Goal: Information Seeking & Learning: Learn about a topic

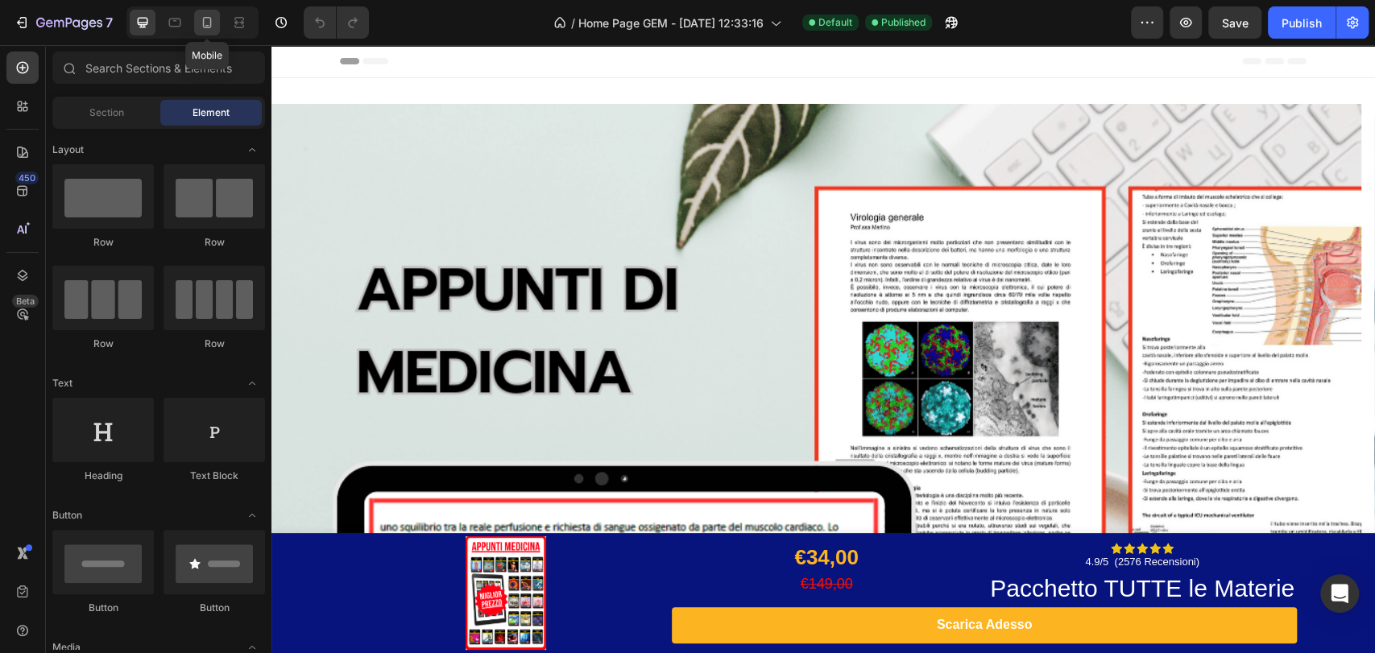
click at [205, 23] on icon at bounding box center [207, 22] width 16 height 16
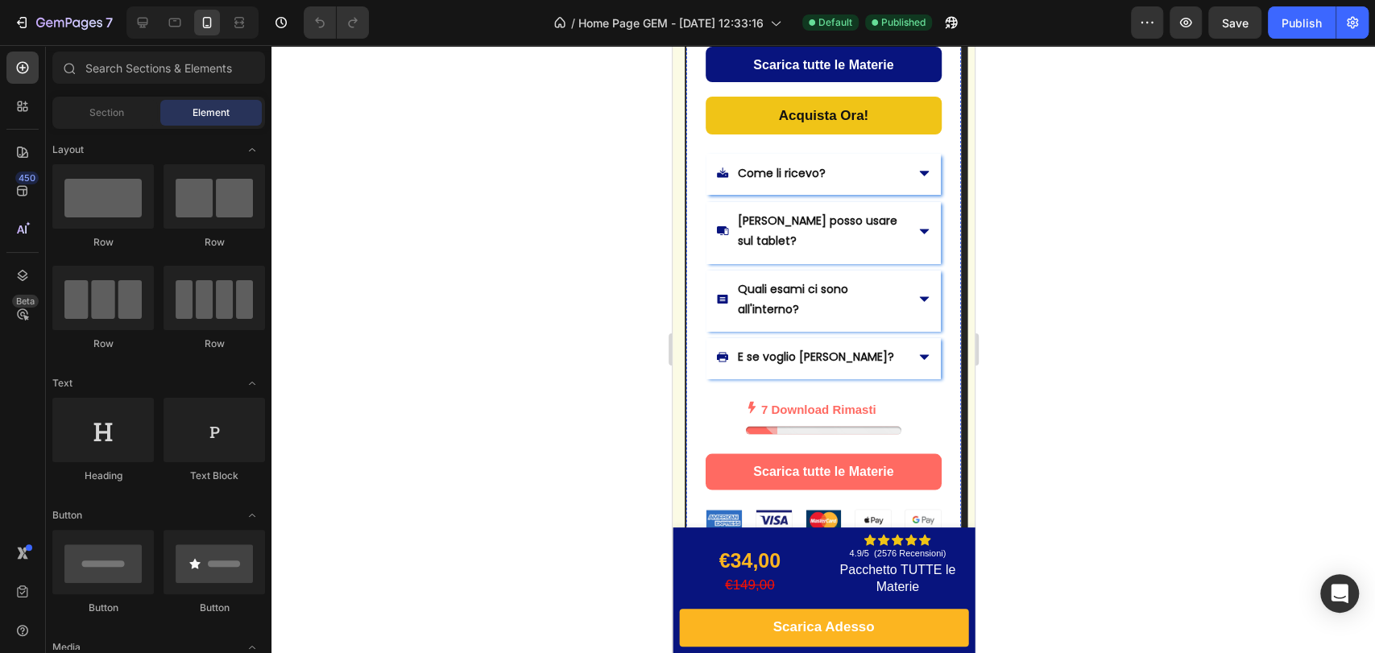
scroll to position [1968, 0]
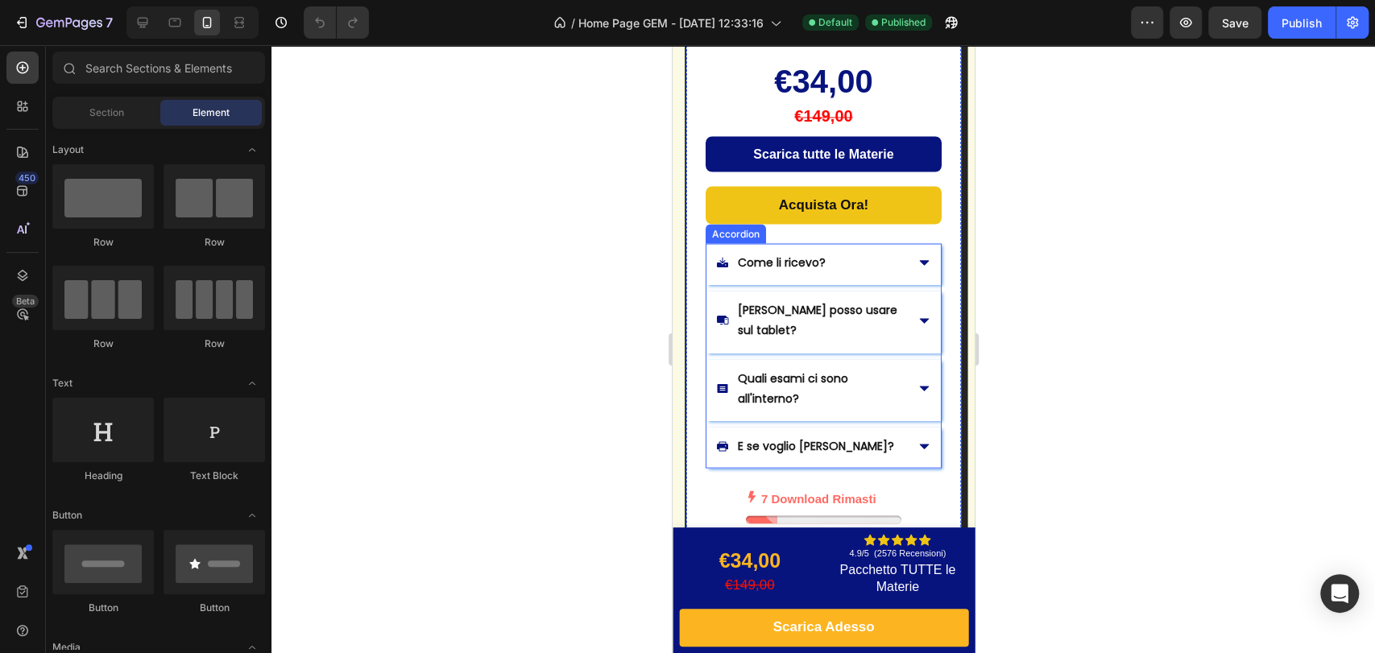
click at [780, 272] on p "Come li ricevo?" at bounding box center [781, 262] width 88 height 20
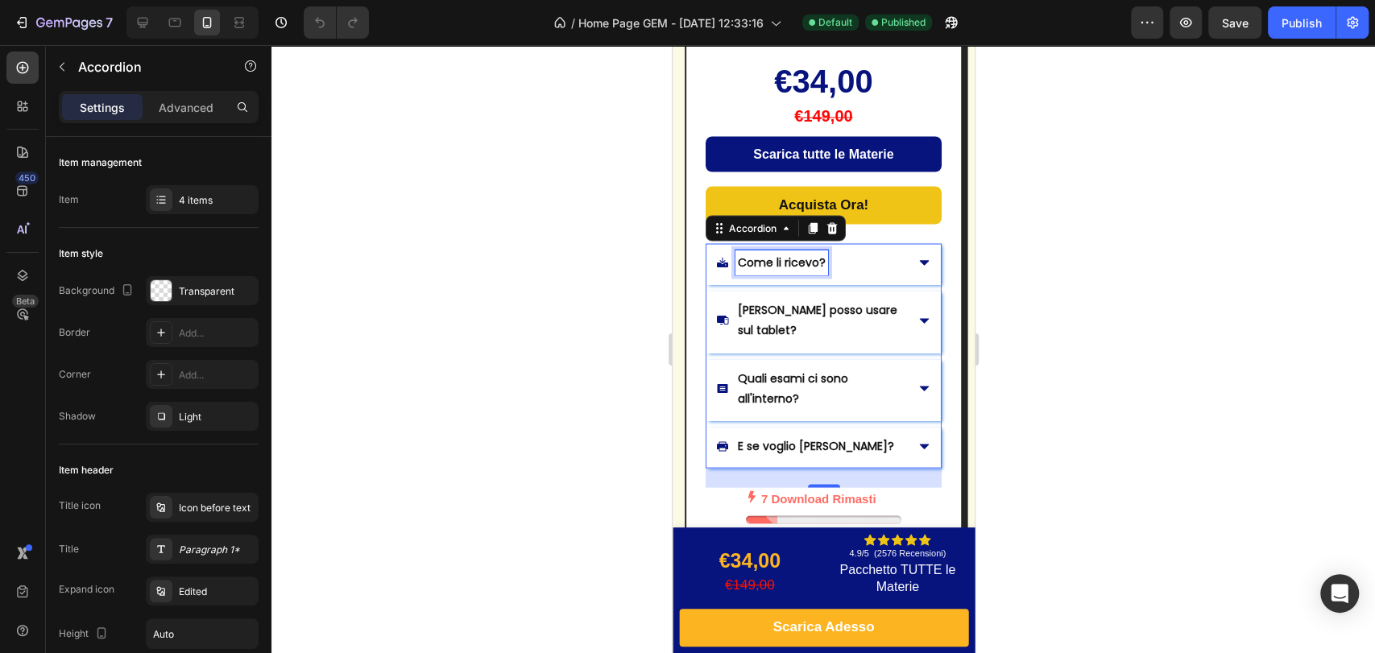
click at [780, 272] on p "Come li ricevo?" at bounding box center [781, 262] width 88 height 20
click at [917, 267] on icon at bounding box center [924, 262] width 14 height 14
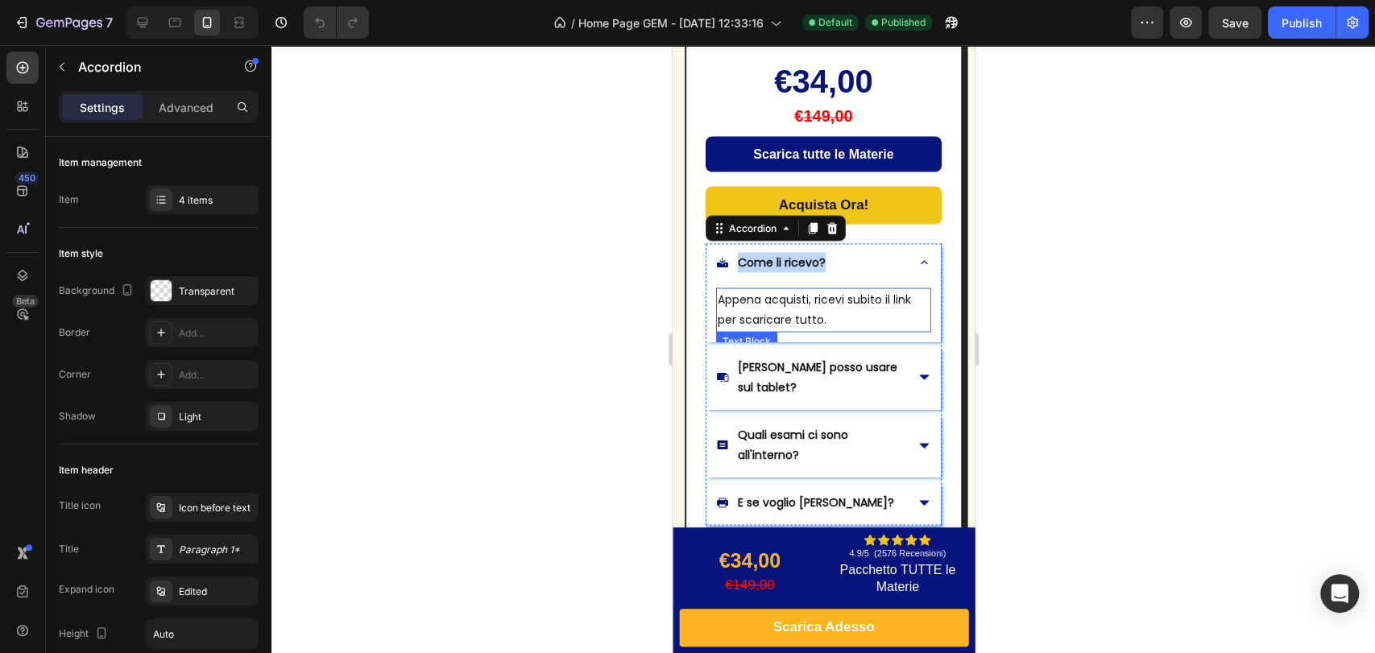
click at [769, 318] on p "Appena acquisti, ricevi subito il link per scaricare tutto." at bounding box center [823, 309] width 212 height 40
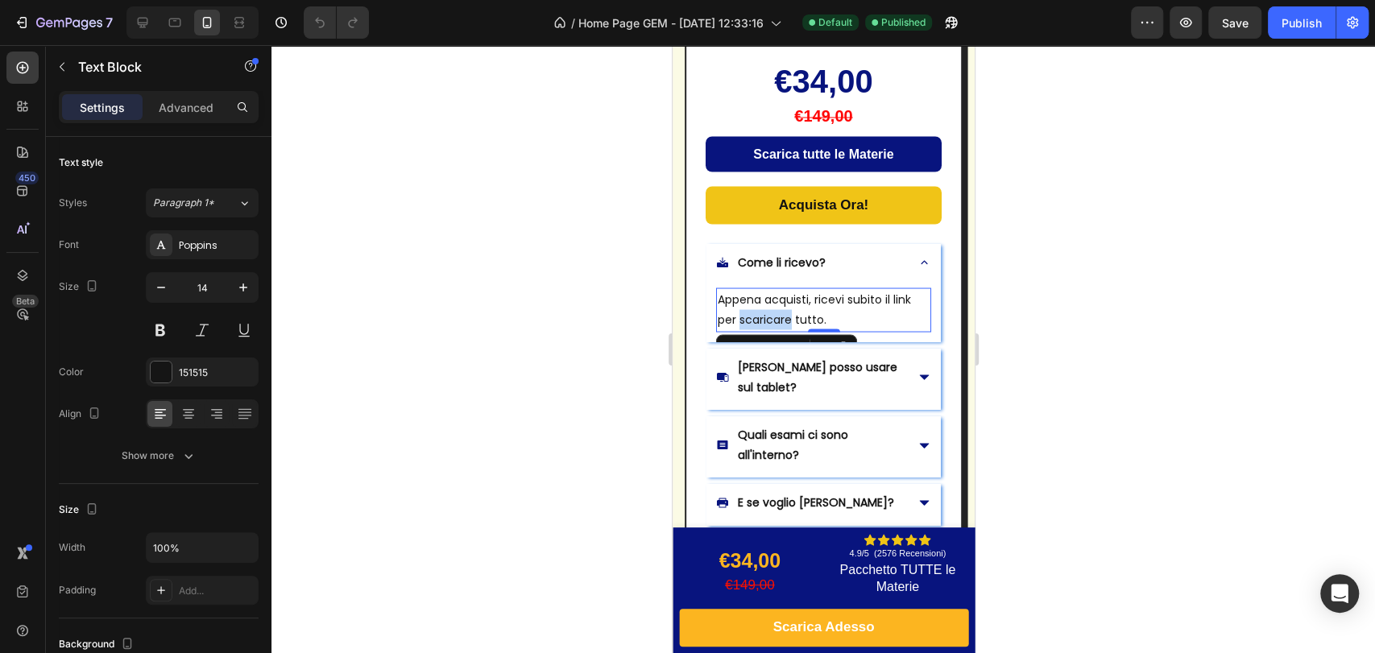
click at [769, 318] on p "Appena acquisti, ricevi subito il link per scaricare tutto." at bounding box center [823, 309] width 212 height 40
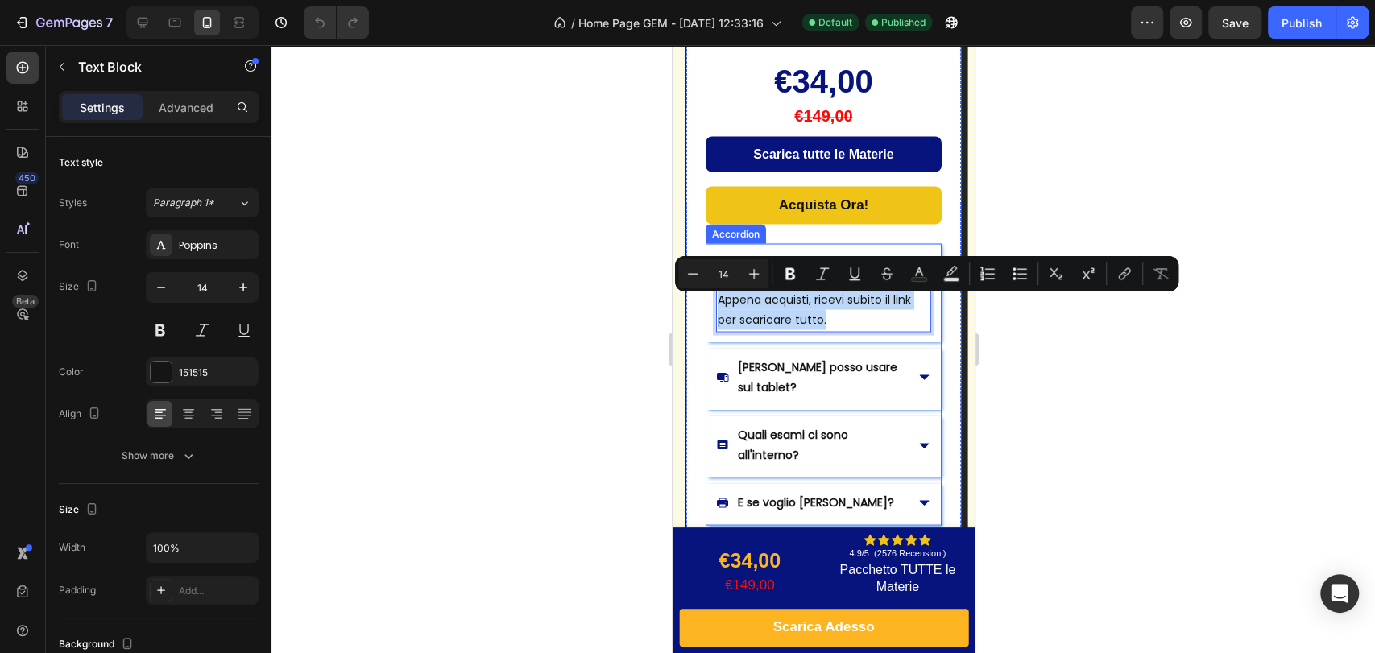
click at [785, 378] on p "[PERSON_NAME] posso usare sul tablet?" at bounding box center [819, 377] width 164 height 40
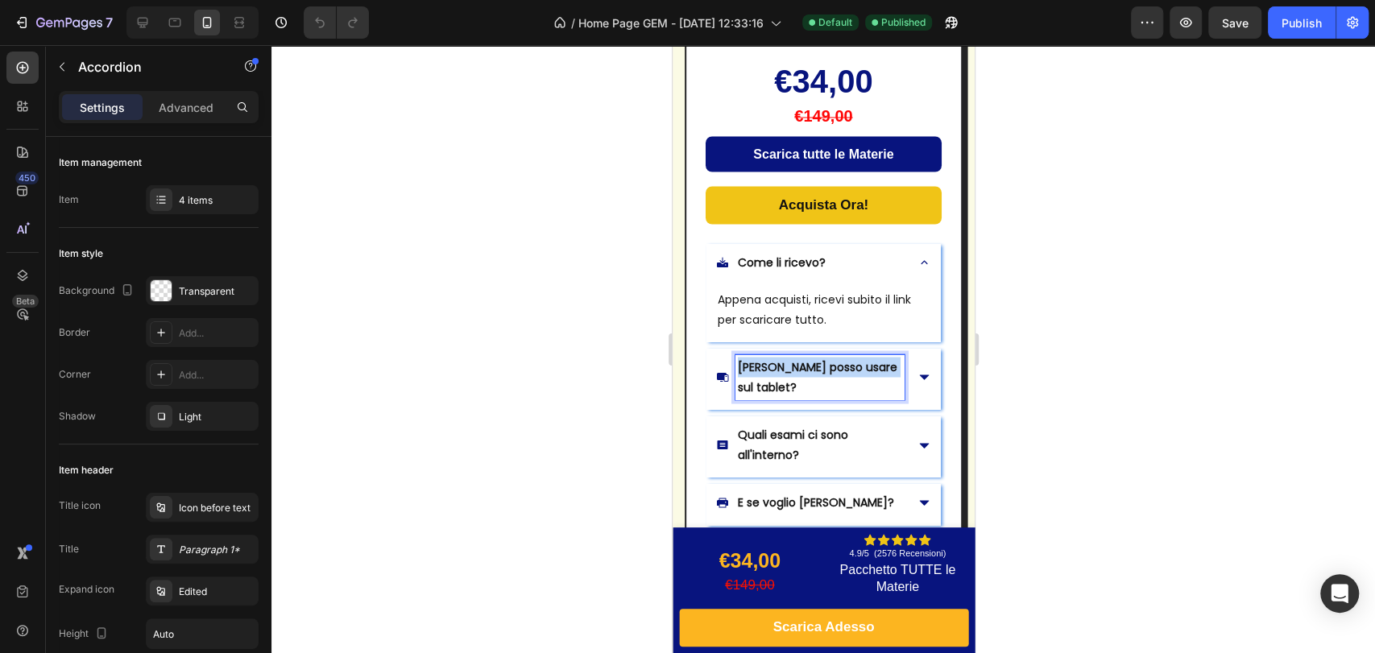
click at [785, 378] on p "[PERSON_NAME] posso usare sul tablet?" at bounding box center [819, 377] width 164 height 40
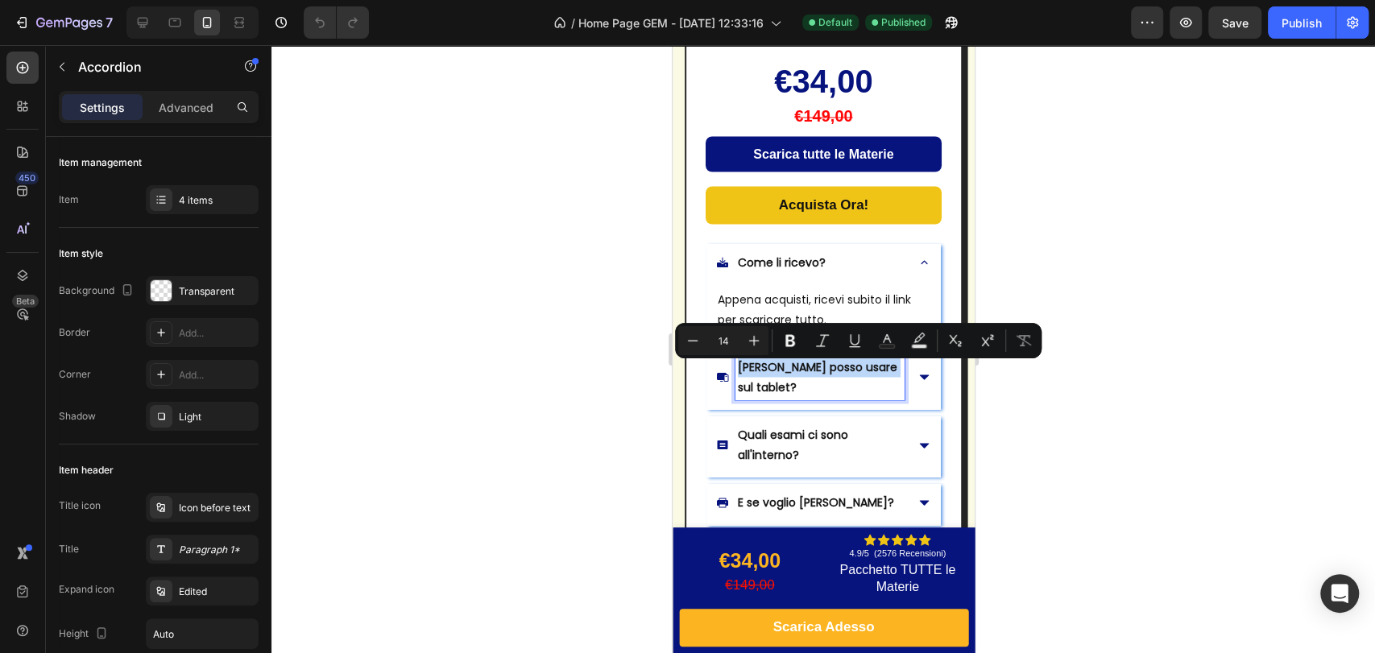
copy p "[PERSON_NAME] posso usare sul tablet?"
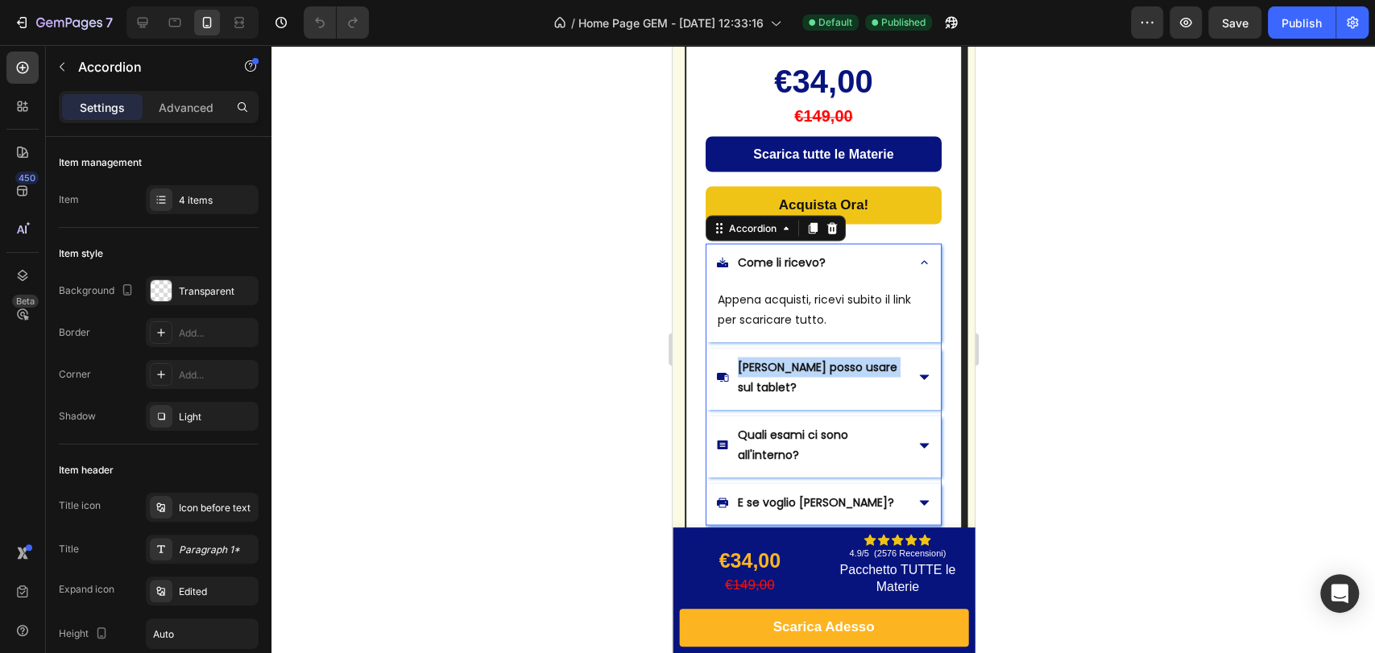
click at [888, 375] on div "[PERSON_NAME] posso usare sul tablet?" at bounding box center [809, 376] width 188 height 45
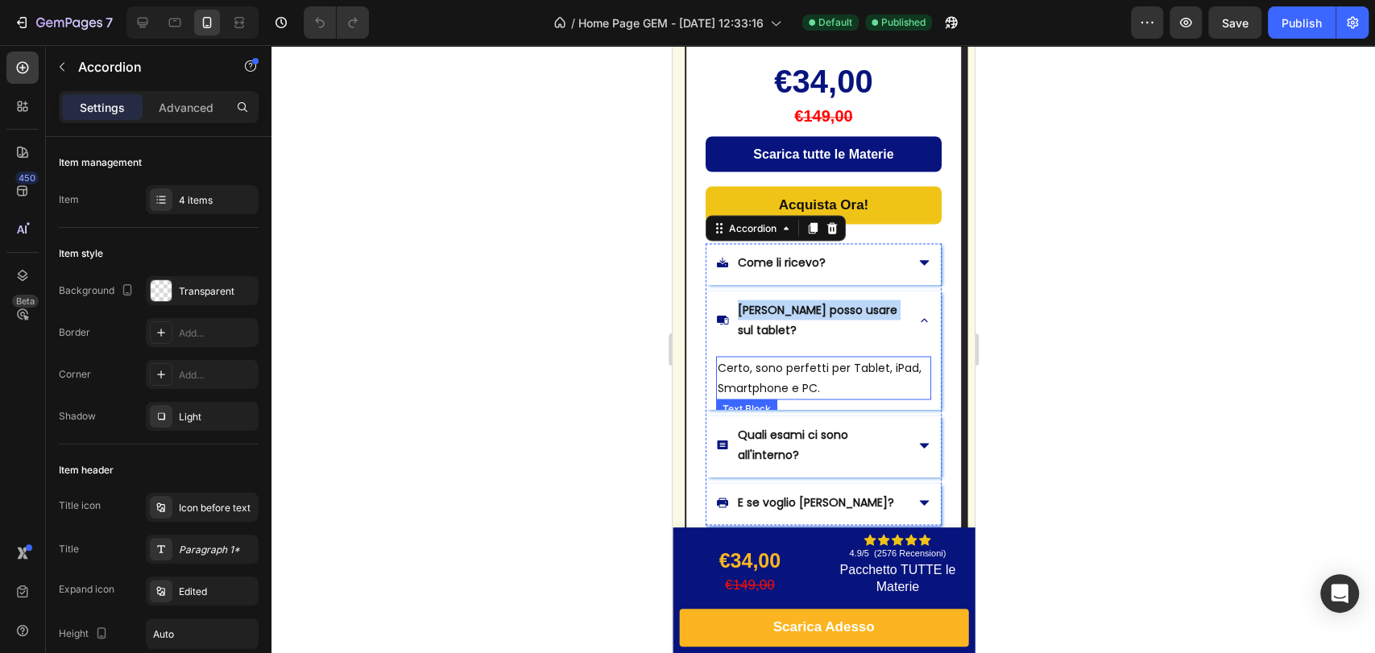
click at [787, 358] on p "Certo, sono perfetti per Tablet, iPad, Smartphone e PC." at bounding box center [823, 378] width 212 height 40
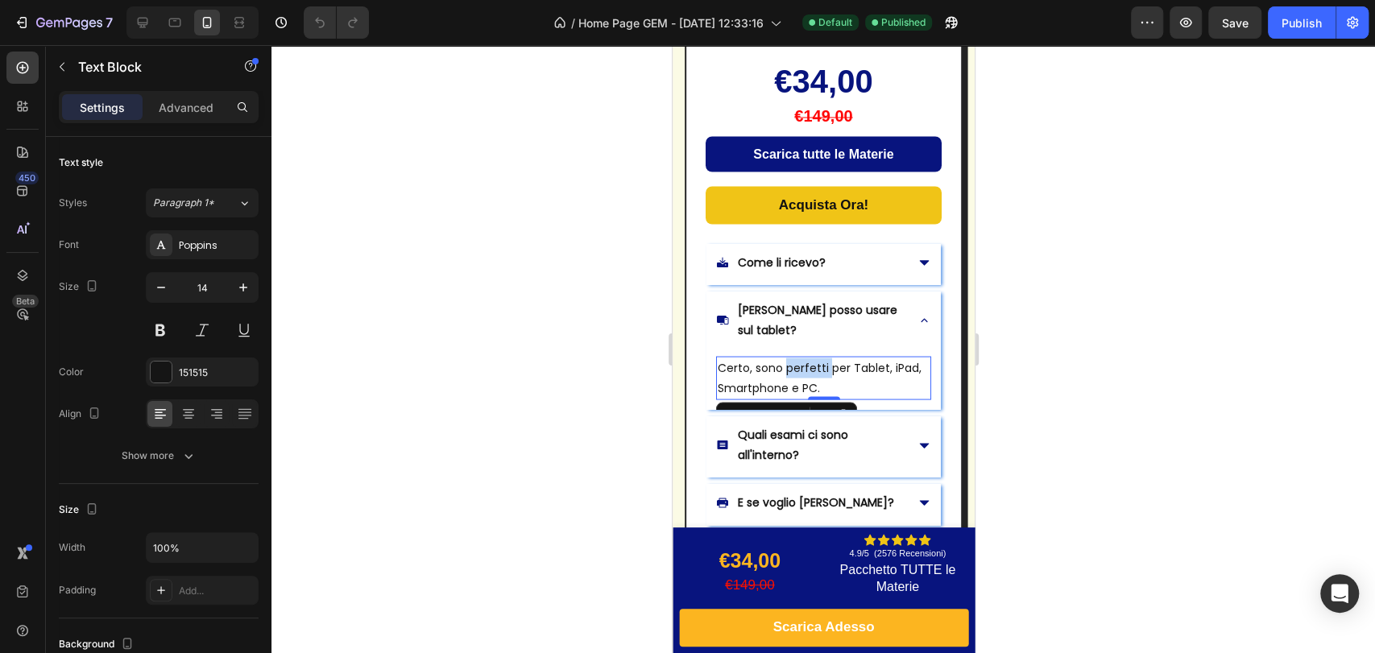
click at [787, 358] on p "Certo, sono perfetti per Tablet, iPad, Smartphone e PC." at bounding box center [823, 378] width 212 height 40
copy p "Certo, sono perfetti per Tablet, iPad, Smartphone e PC."
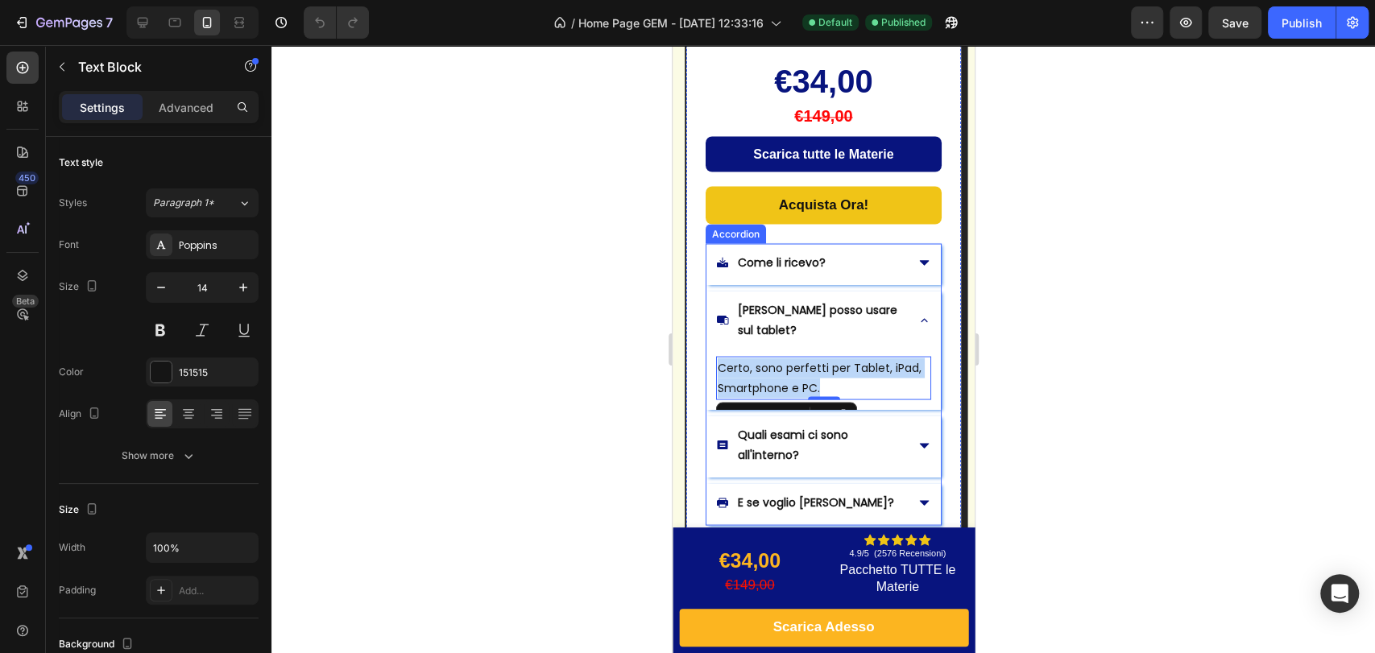
click at [768, 430] on p "Quali esami ci sono all'interno?" at bounding box center [819, 444] width 164 height 40
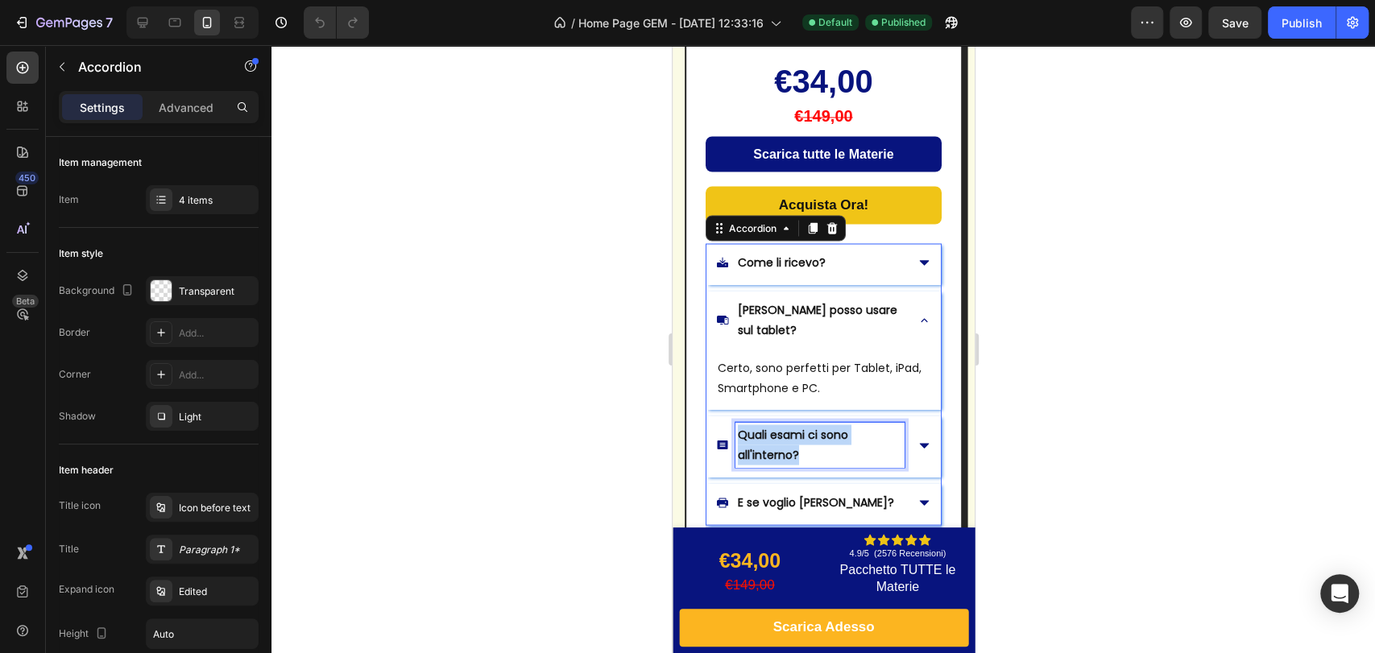
click at [768, 430] on p "Quali esami ci sono all'interno?" at bounding box center [819, 444] width 164 height 40
copy p "Quali esami ci sono all'interno?"
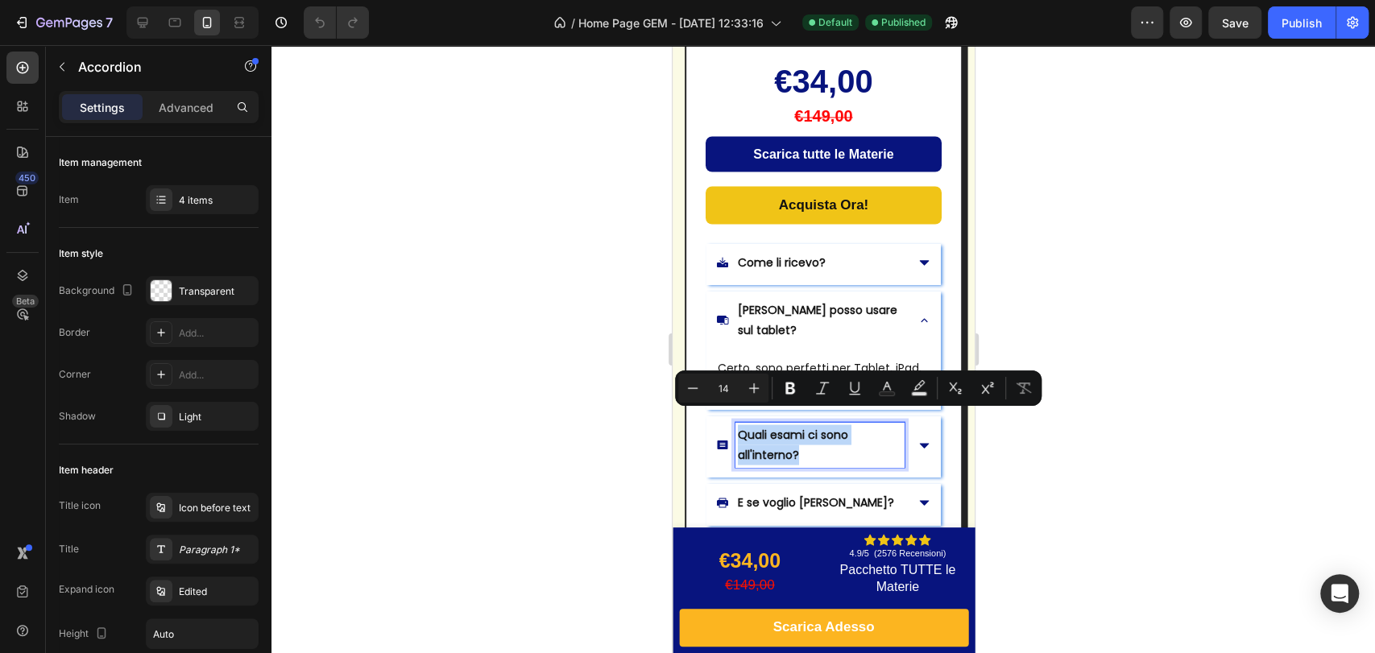
click at [848, 440] on p "Quali esami ci sono all'interno?" at bounding box center [819, 444] width 164 height 40
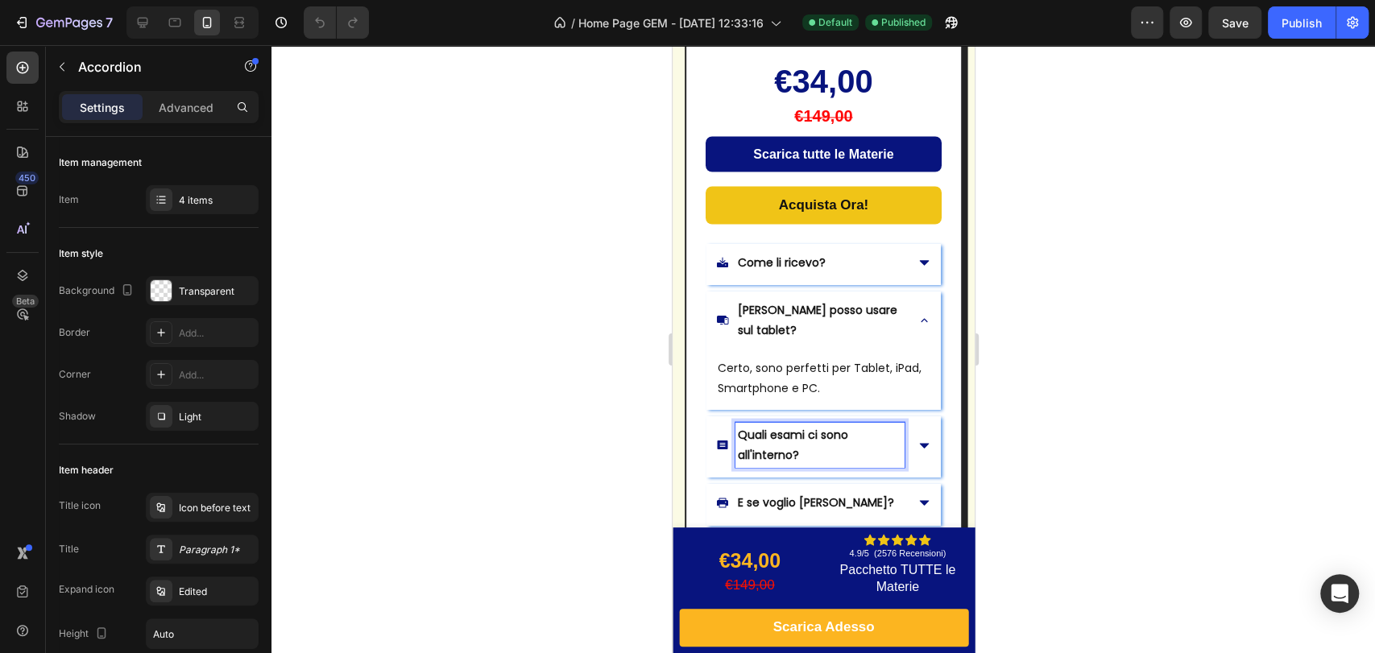
click at [902, 424] on div "Quali esami ci sono all'interno?" at bounding box center [823, 446] width 234 height 61
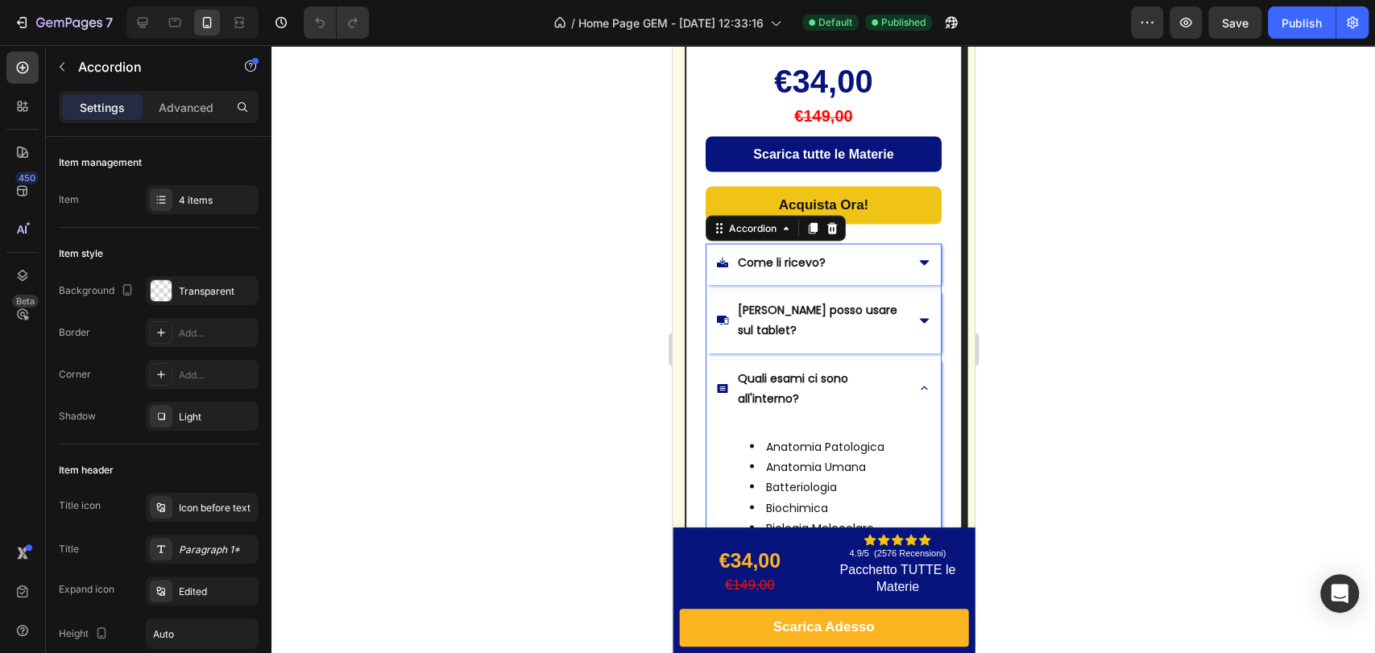
click at [912, 337] on div "[PERSON_NAME] posso usare sul tablet?" at bounding box center [823, 321] width 234 height 61
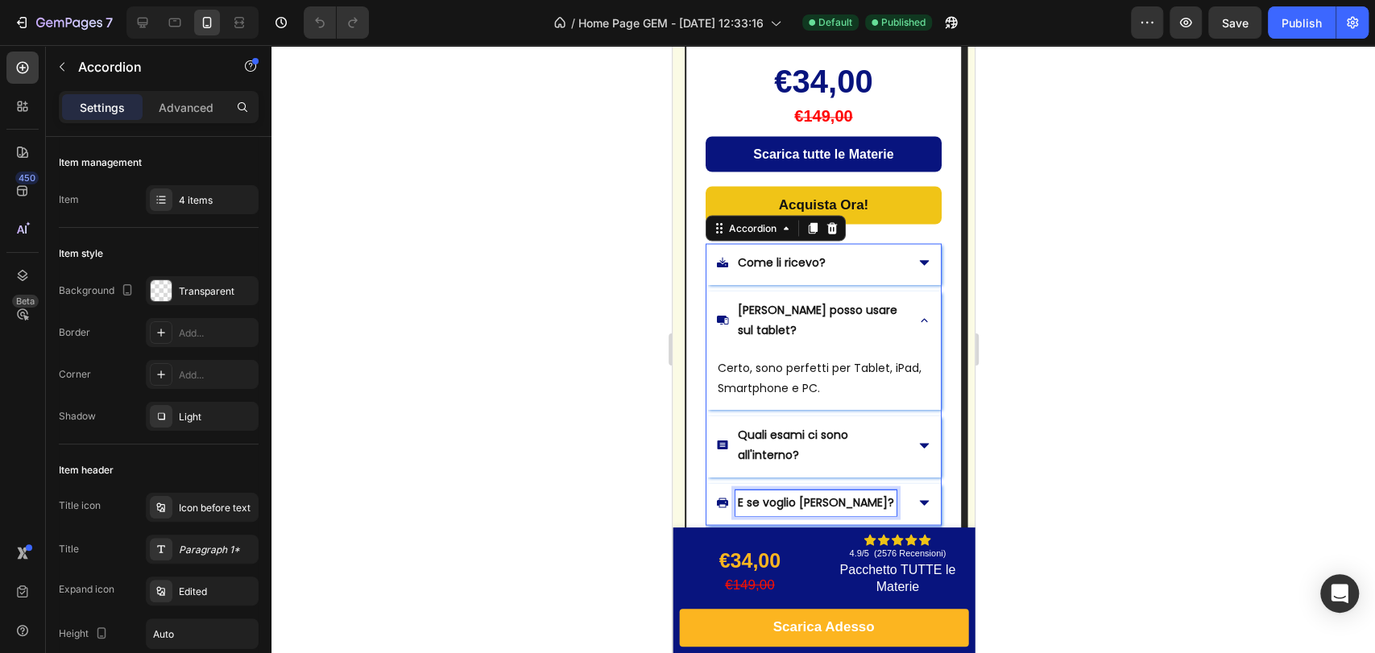
click at [812, 492] on p "E se voglio [PERSON_NAME]?" at bounding box center [815, 502] width 156 height 20
click at [811, 492] on p "E se voglio [PERSON_NAME]?" at bounding box center [815, 502] width 156 height 20
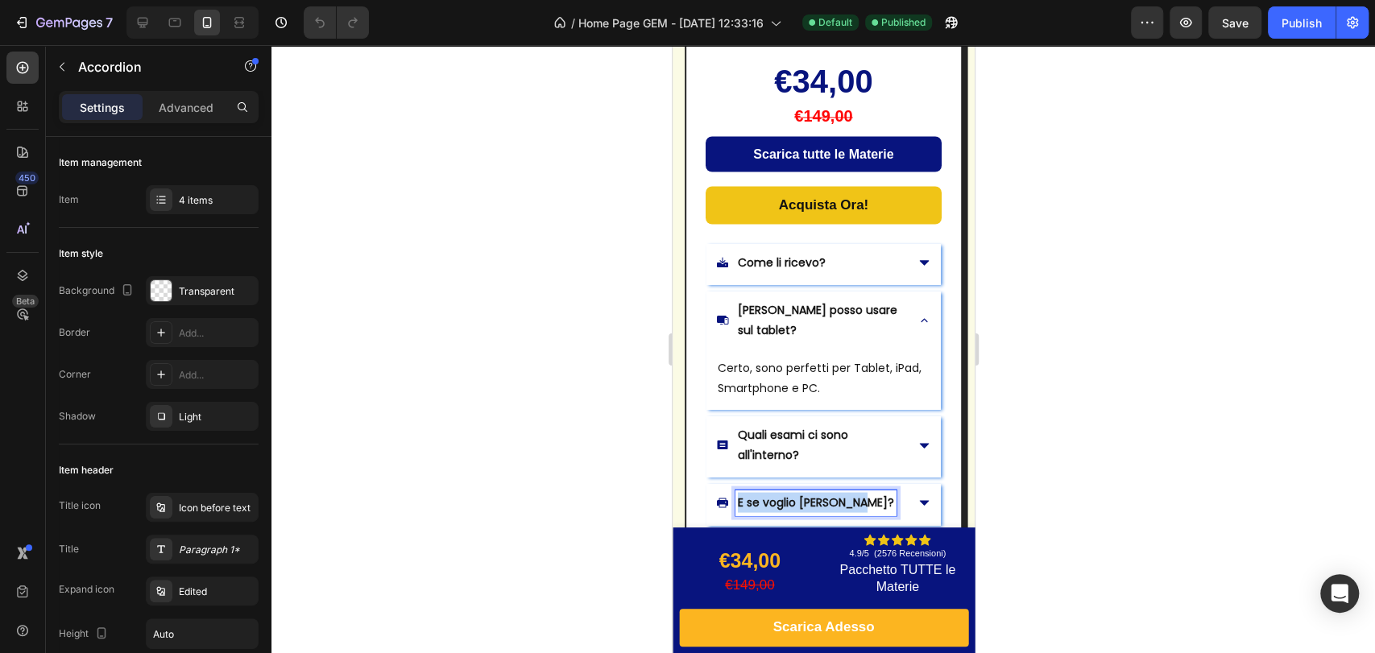
click at [811, 492] on p "E se voglio [PERSON_NAME]?" at bounding box center [815, 502] width 156 height 20
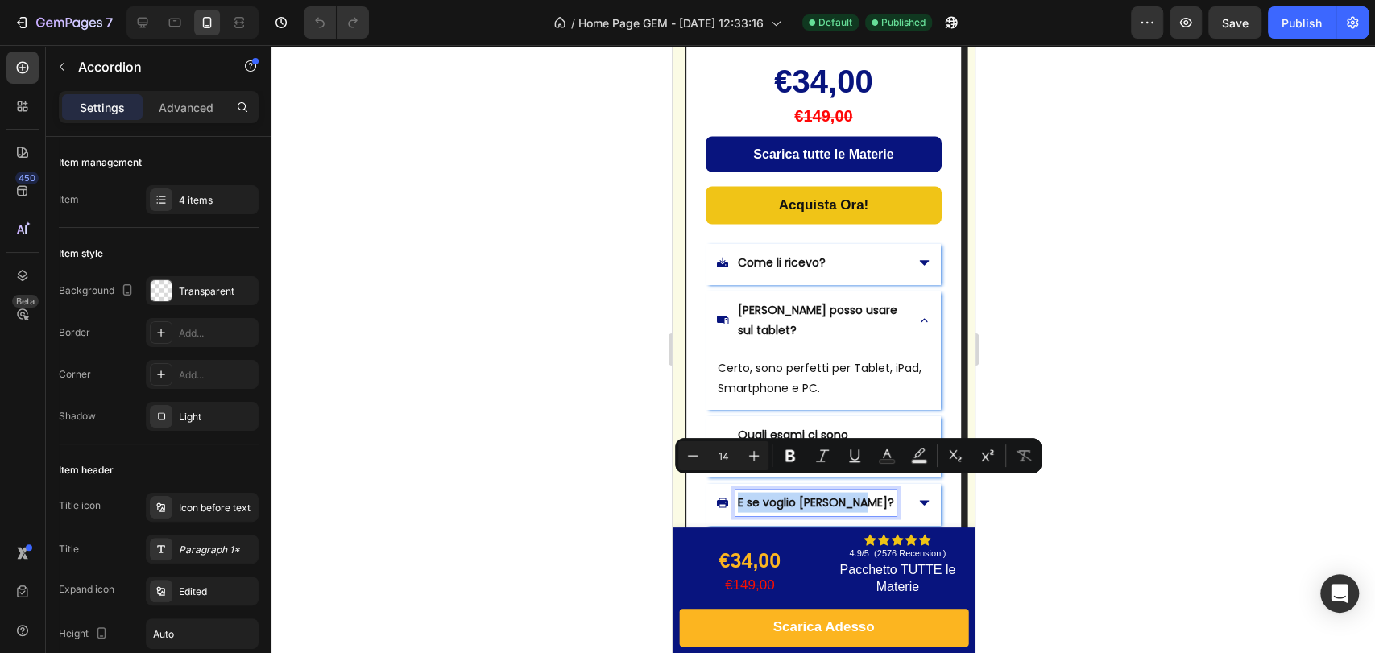
copy p "E se voglio [PERSON_NAME]?"
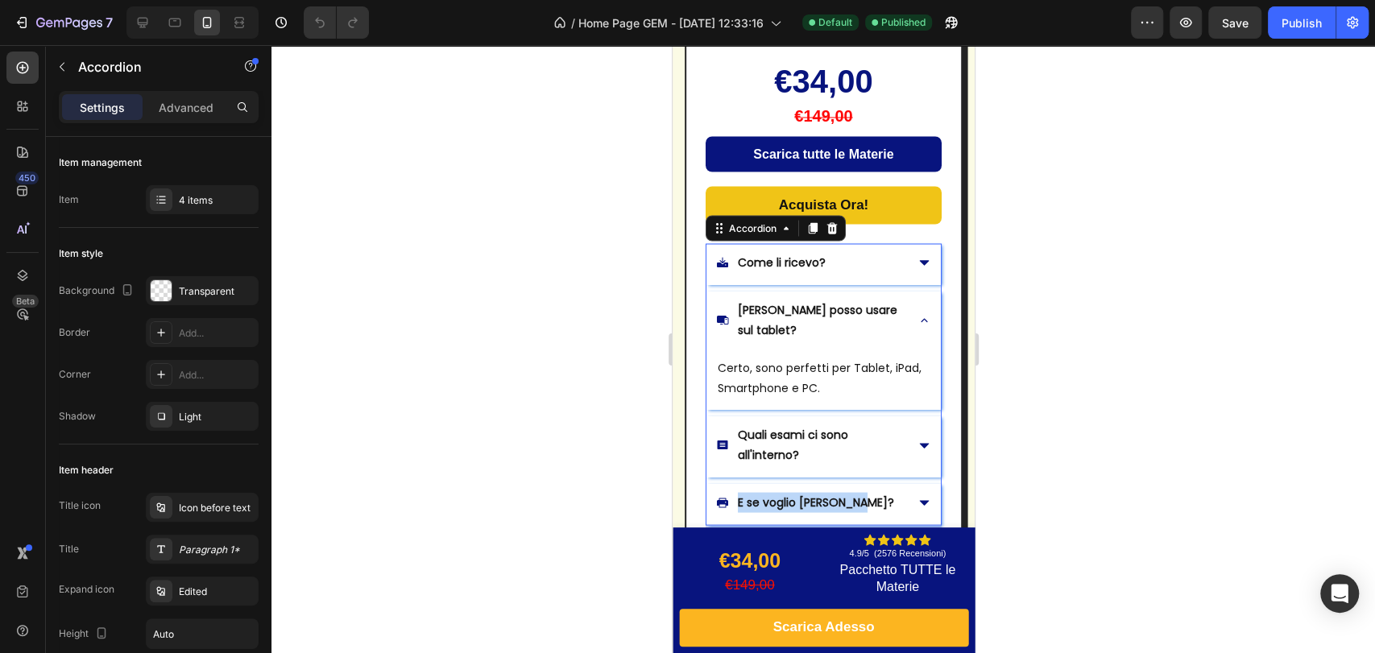
click at [774, 492] on p "E se voglio [PERSON_NAME]?" at bounding box center [815, 502] width 156 height 20
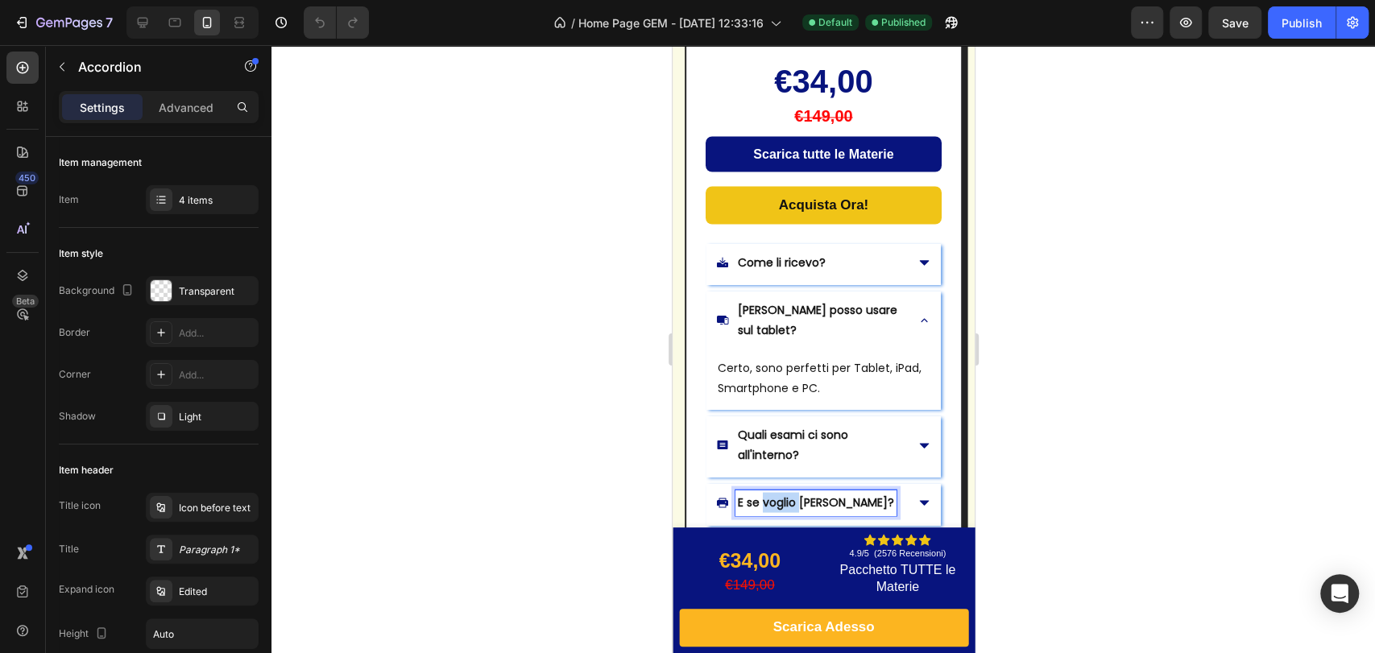
click at [776, 492] on p "E se voglio [PERSON_NAME]?" at bounding box center [815, 502] width 156 height 20
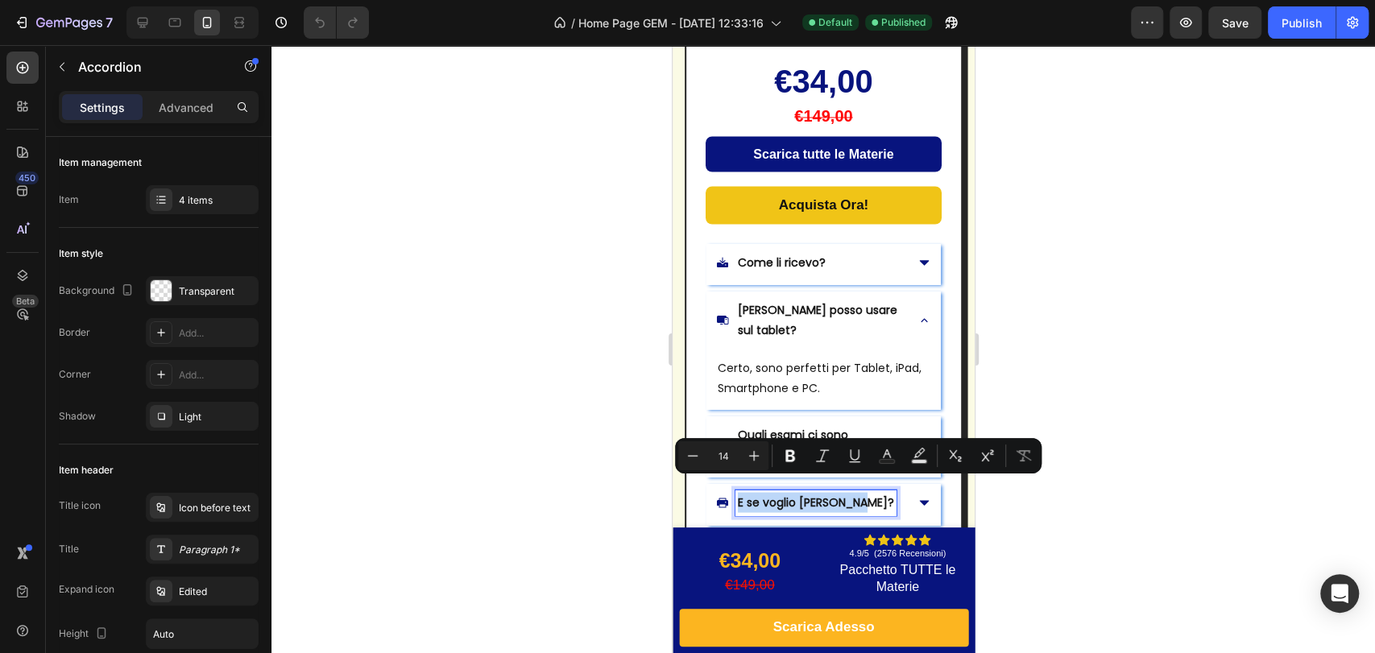
copy p "E se voglio [PERSON_NAME]?"
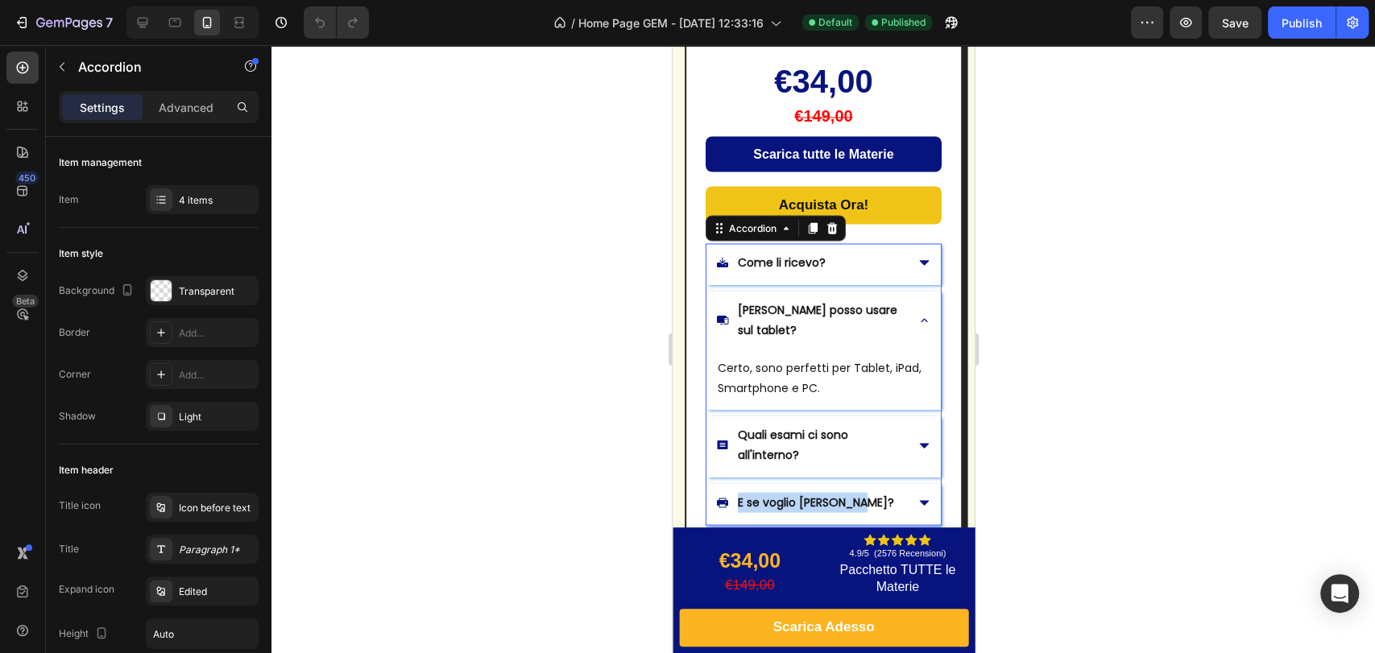
click at [894, 489] on div "E se voglio [PERSON_NAME]?" at bounding box center [823, 503] width 234 height 41
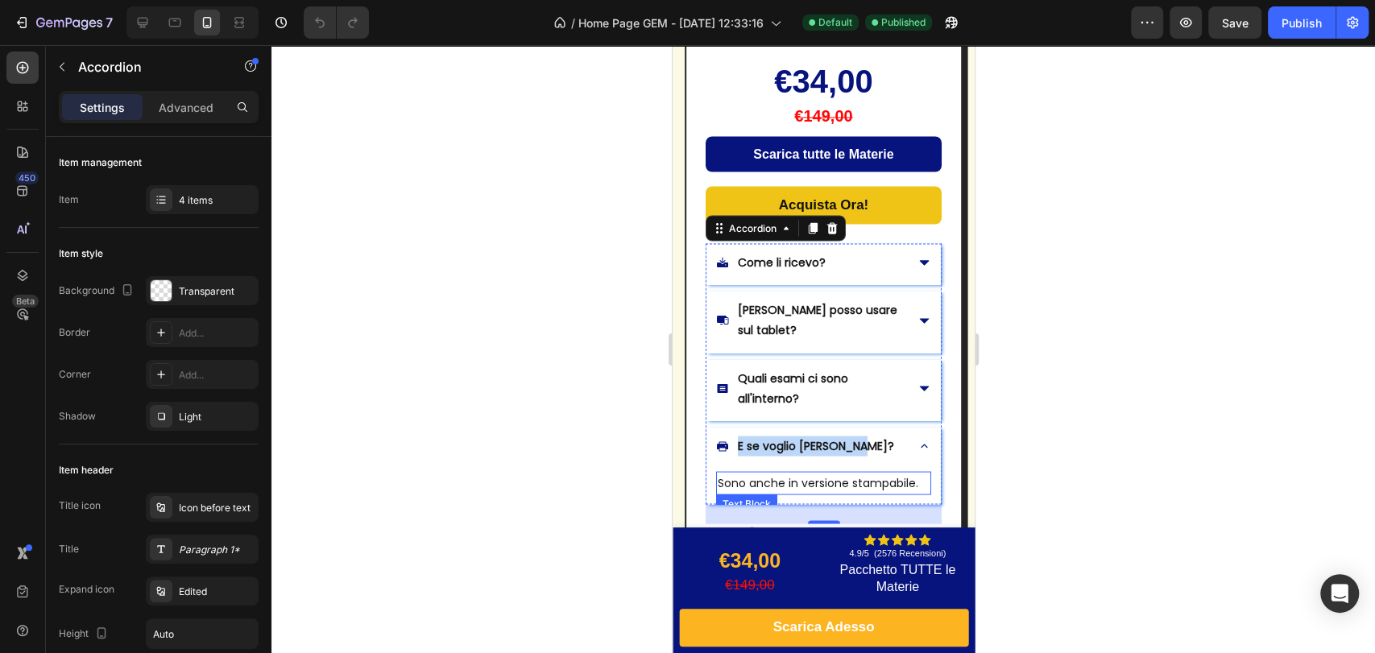
click at [790, 475] on p "Sono anche in versione stampabile." at bounding box center [823, 483] width 212 height 20
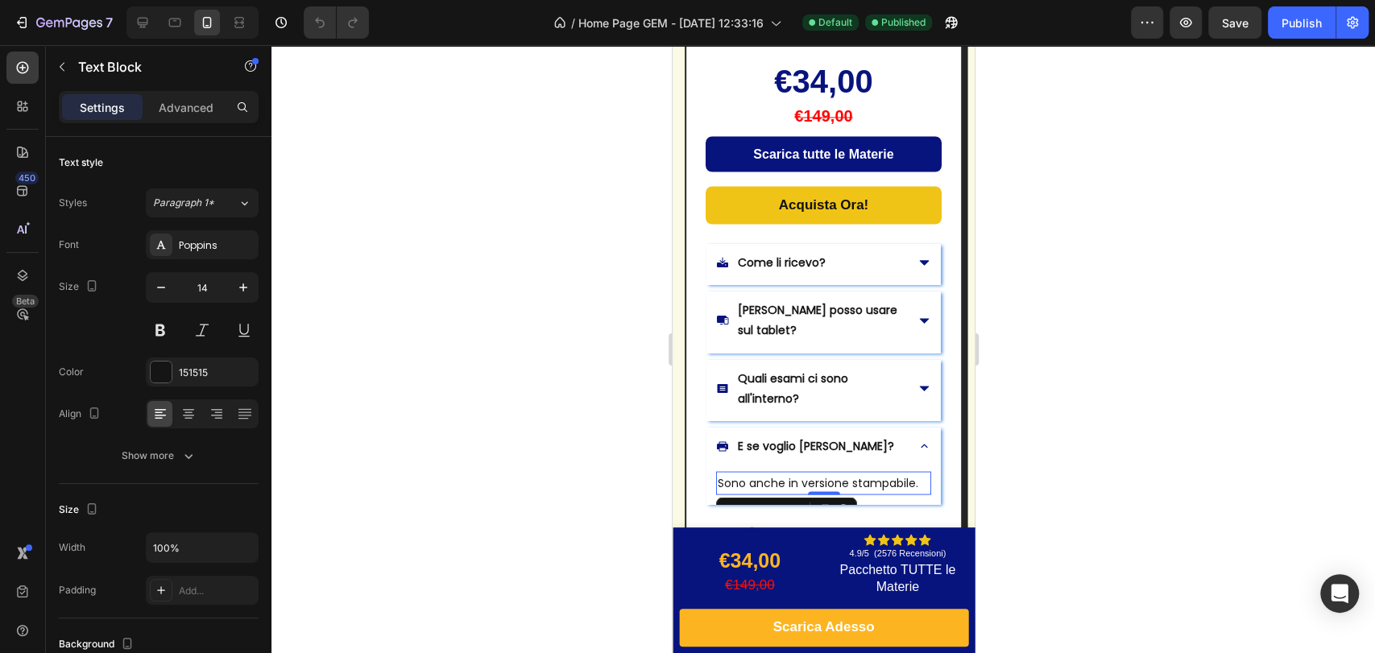
click at [790, 475] on p "Sono anche in versione stampabile." at bounding box center [823, 483] width 212 height 20
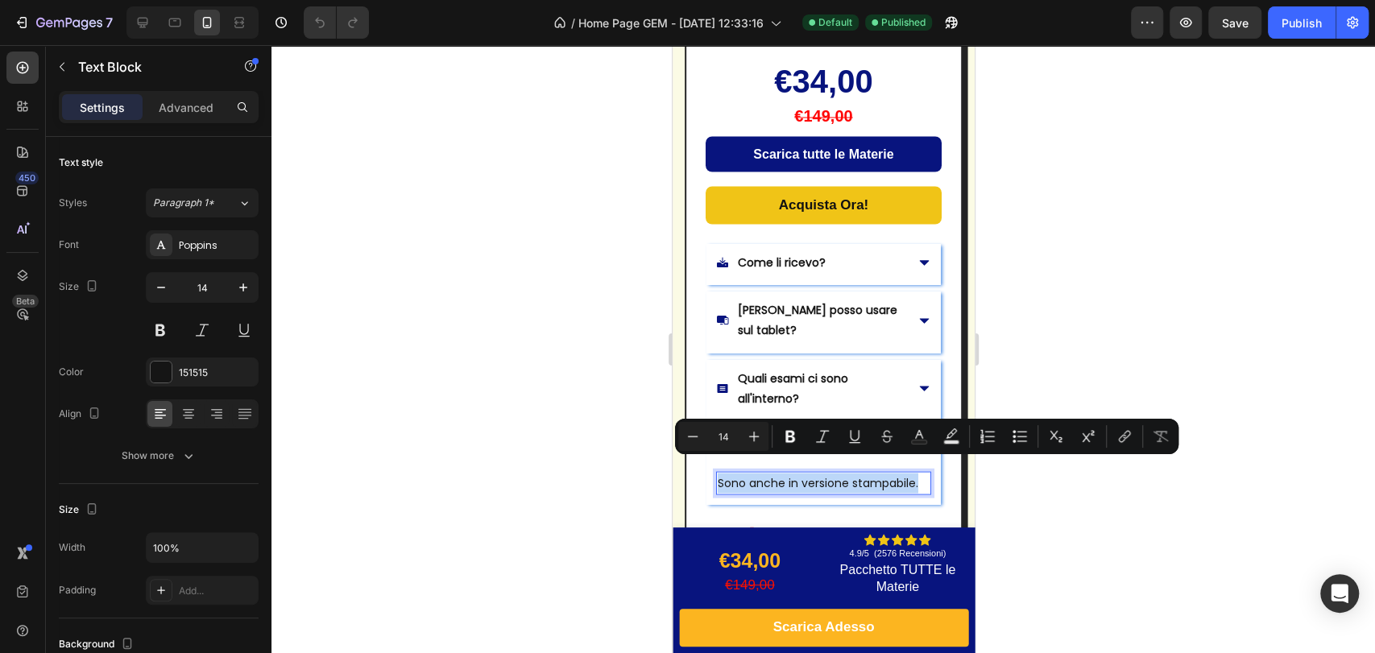
copy p "Sono anche in versione stampabile."
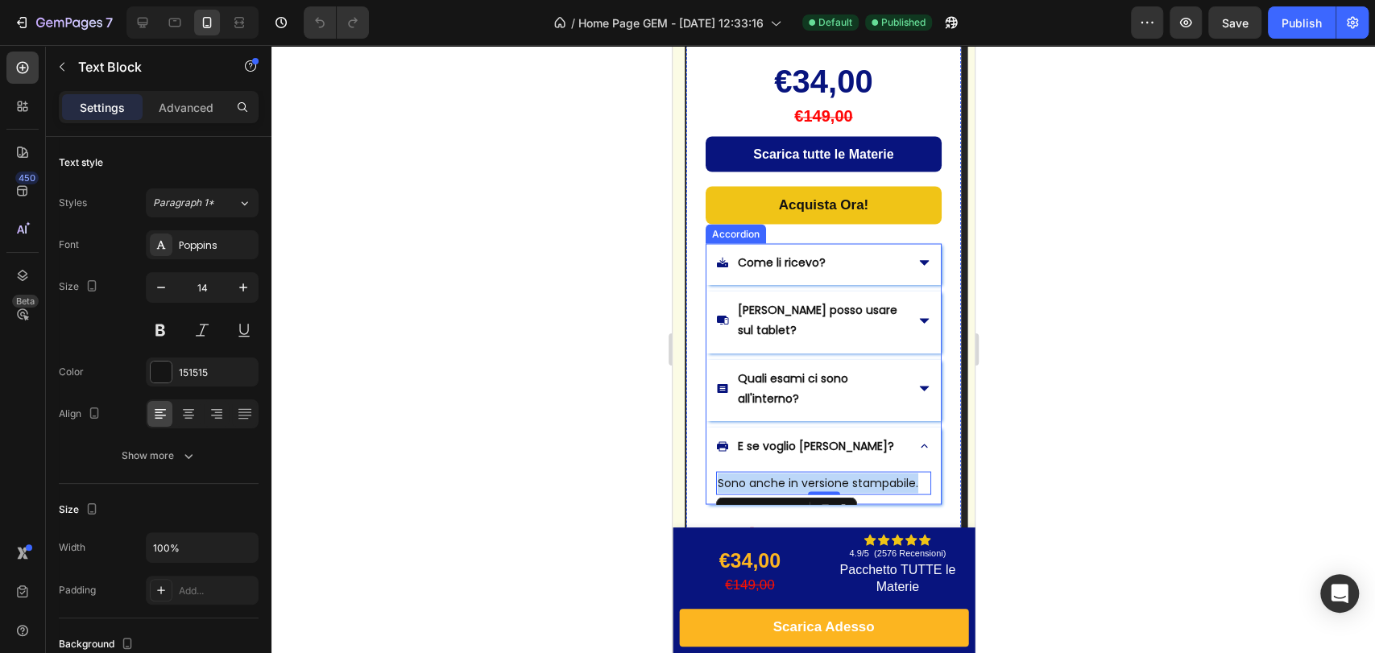
click at [846, 266] on div "Come li ricevo?" at bounding box center [809, 262] width 188 height 25
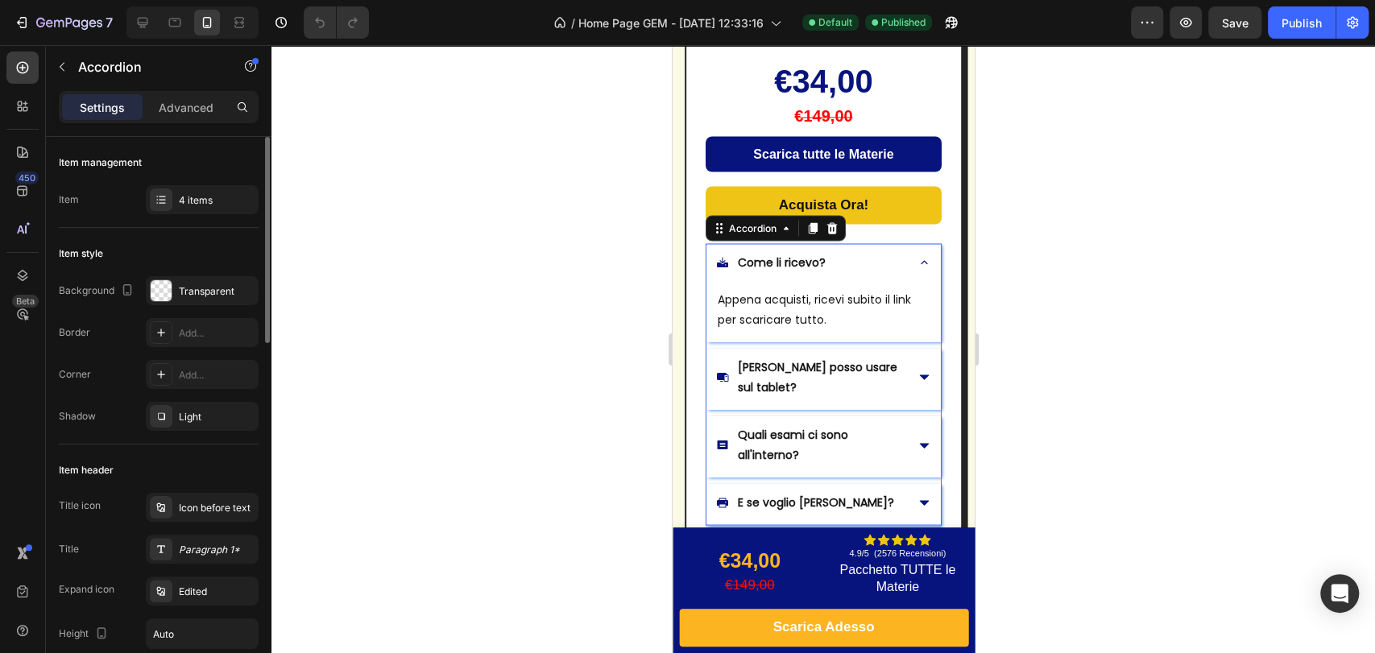
scroll to position [179, 0]
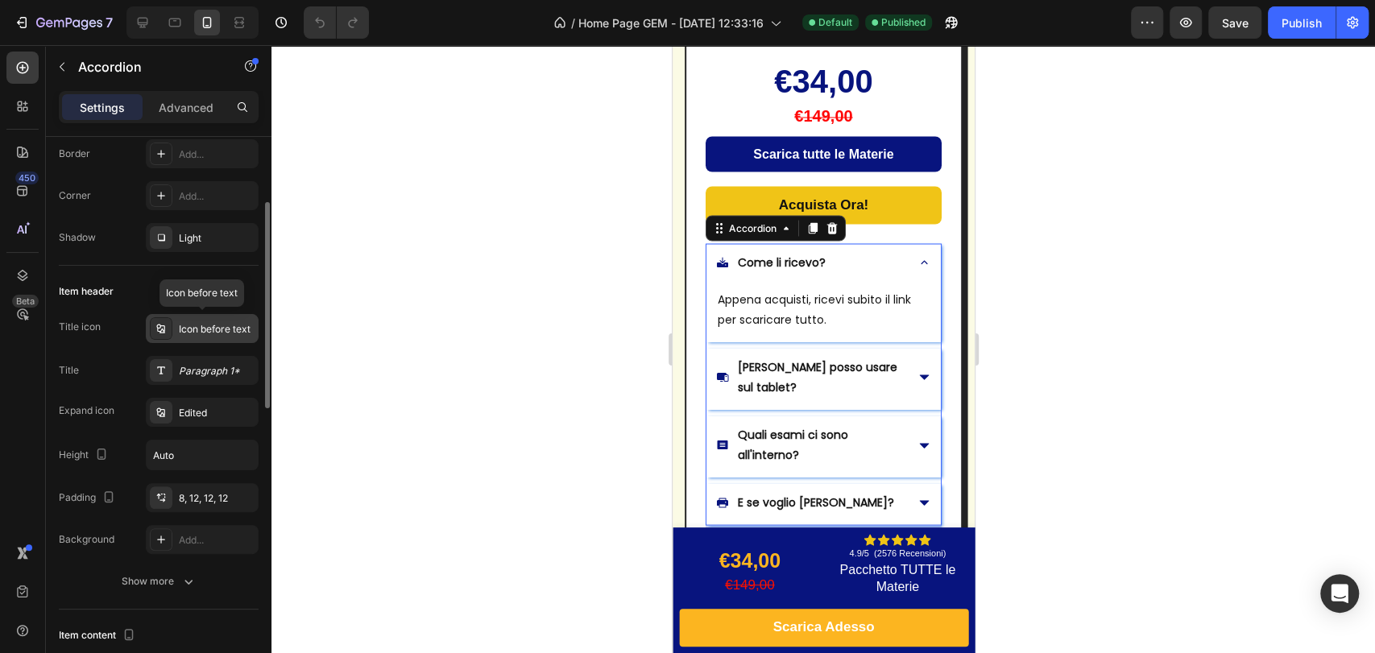
click at [200, 333] on div "Icon before text" at bounding box center [217, 329] width 76 height 14
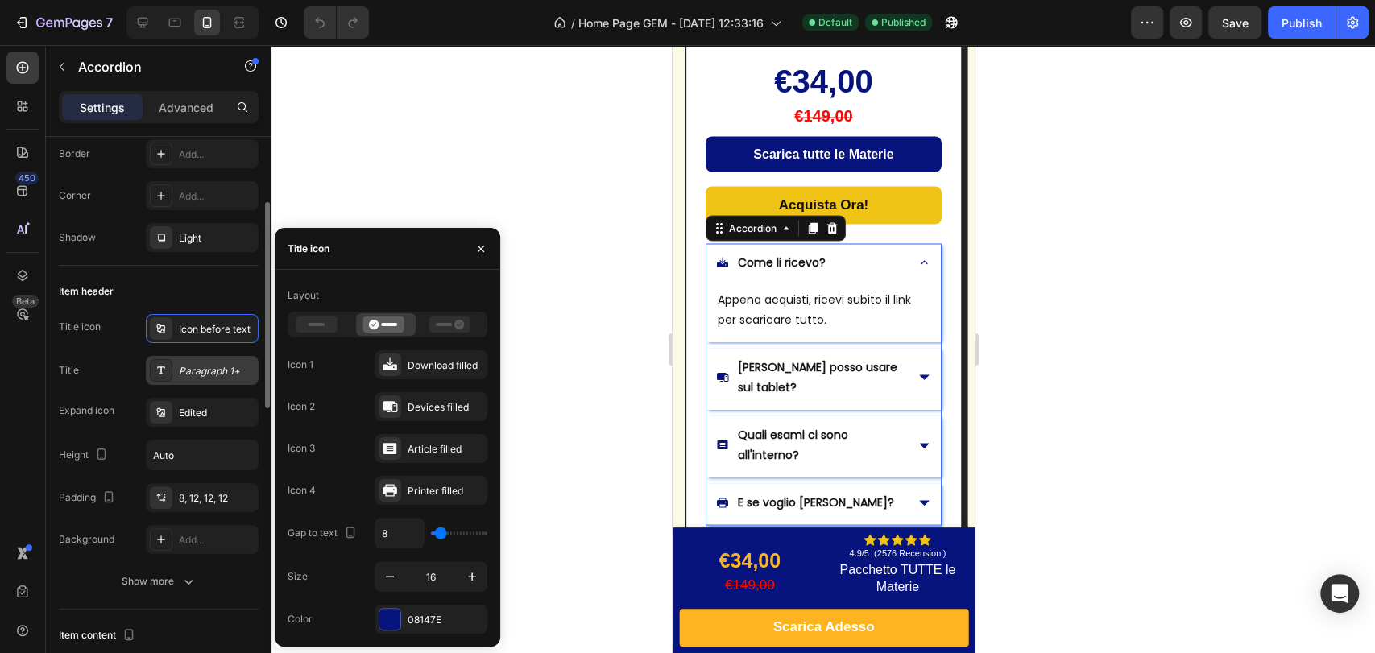
click at [221, 373] on div "Paragraph 1*" at bounding box center [217, 371] width 76 height 14
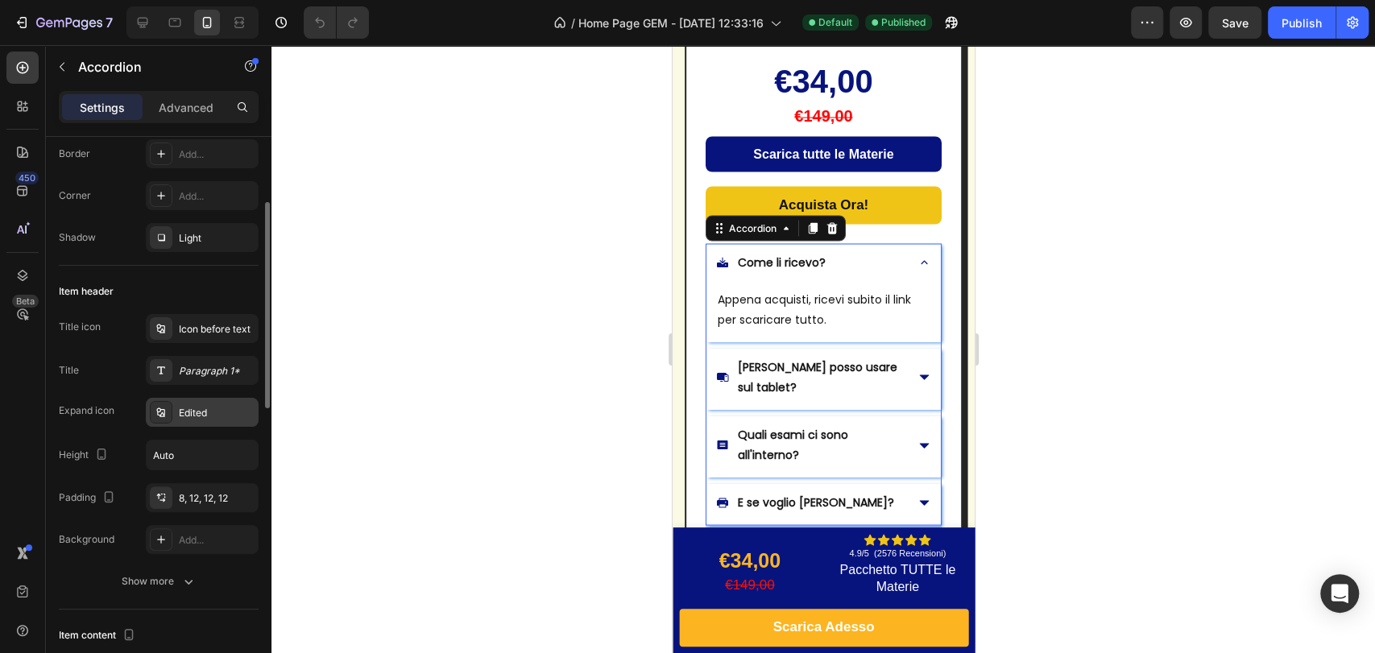
click at [182, 408] on div "Edited" at bounding box center [217, 413] width 76 height 14
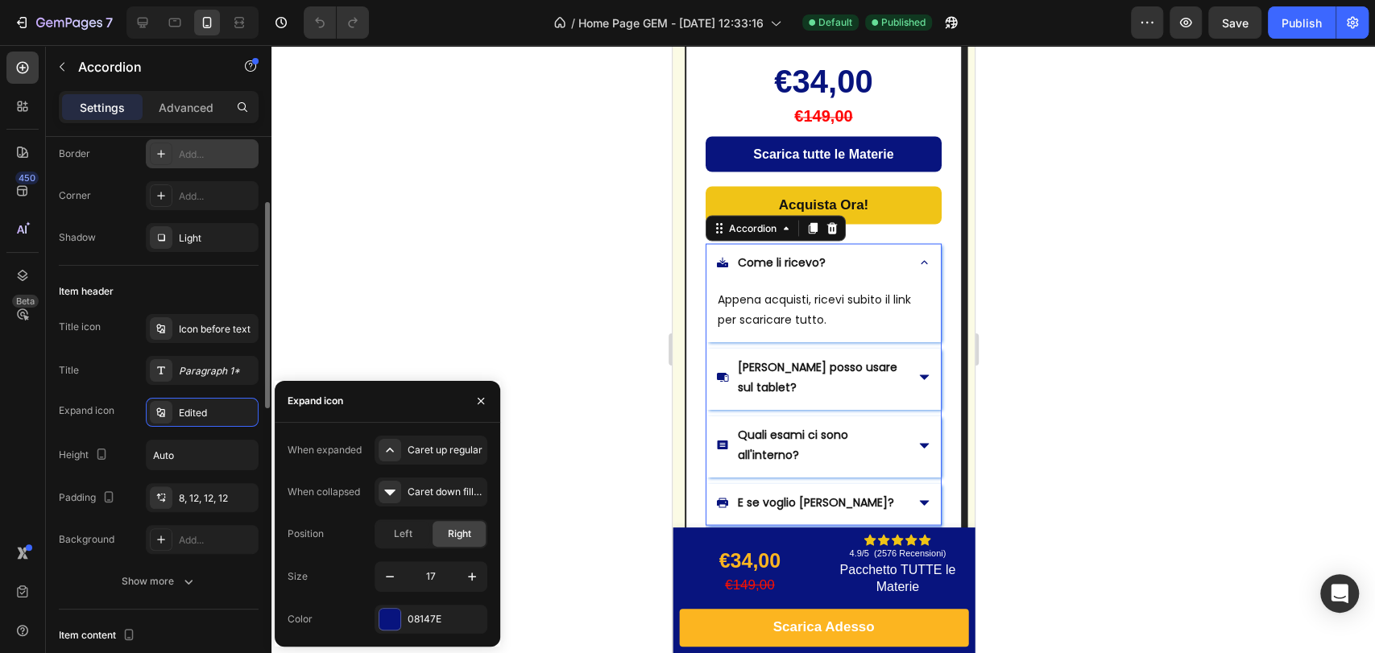
scroll to position [0, 0]
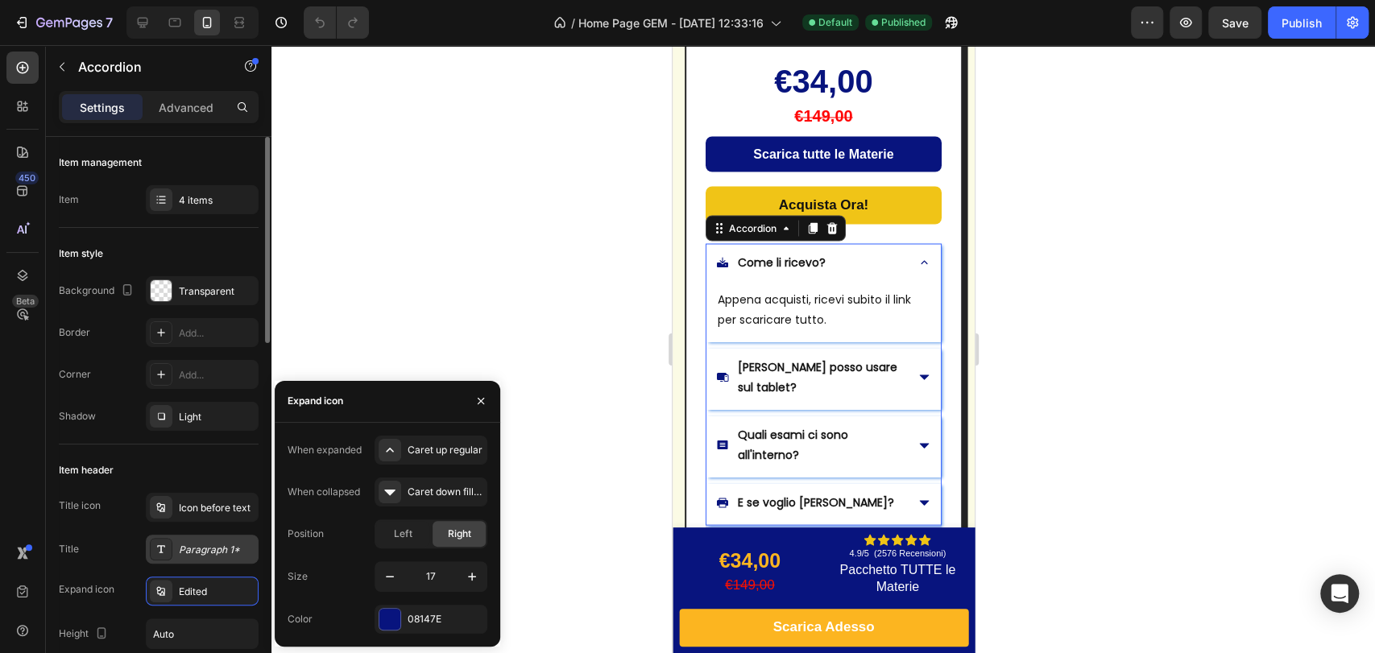
click at [201, 543] on div "Paragraph 1*" at bounding box center [217, 550] width 76 height 14
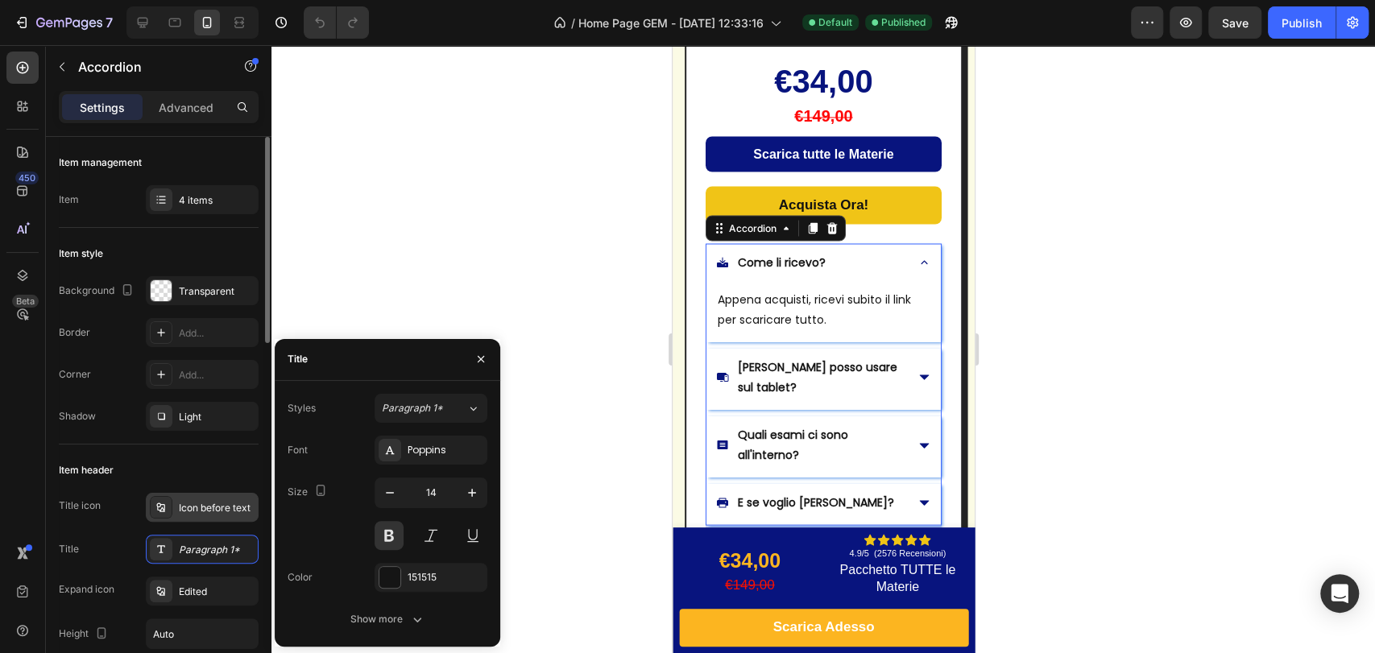
click at [224, 507] on div "Icon before text" at bounding box center [217, 508] width 76 height 14
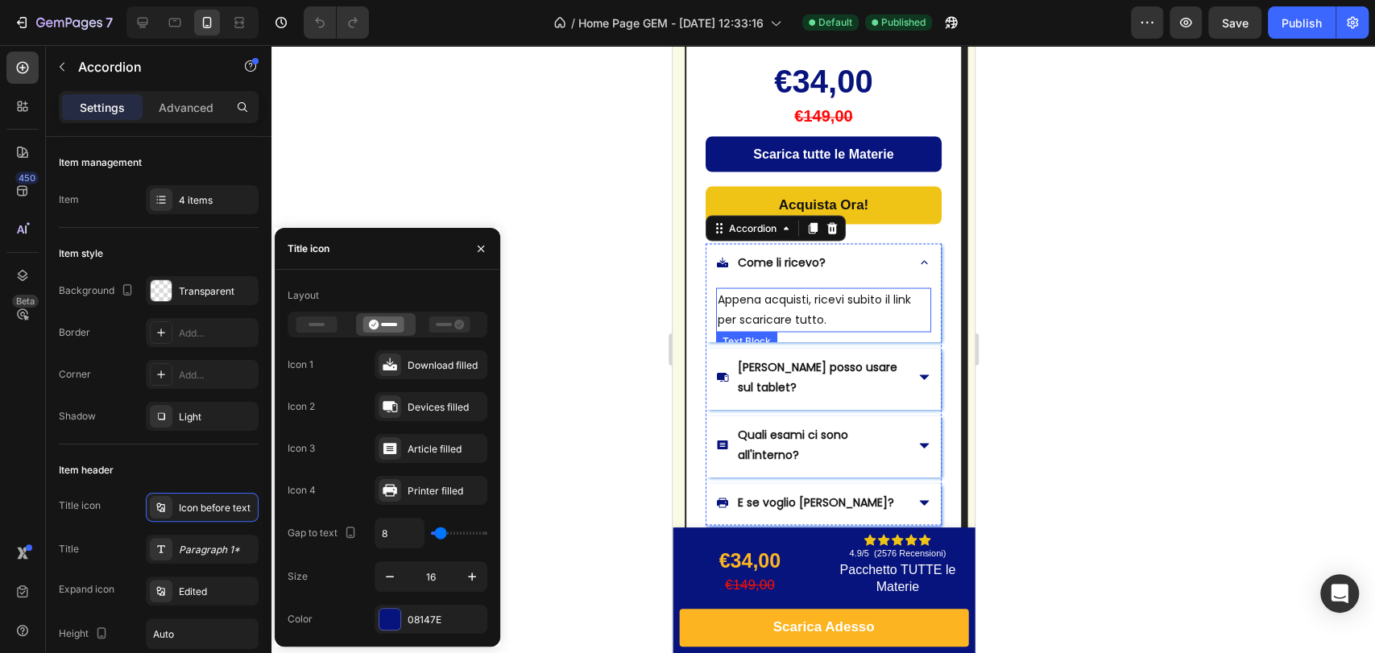
click at [777, 324] on p "Appena acquisti, ricevi subito il link per scaricare tutto." at bounding box center [823, 309] width 212 height 40
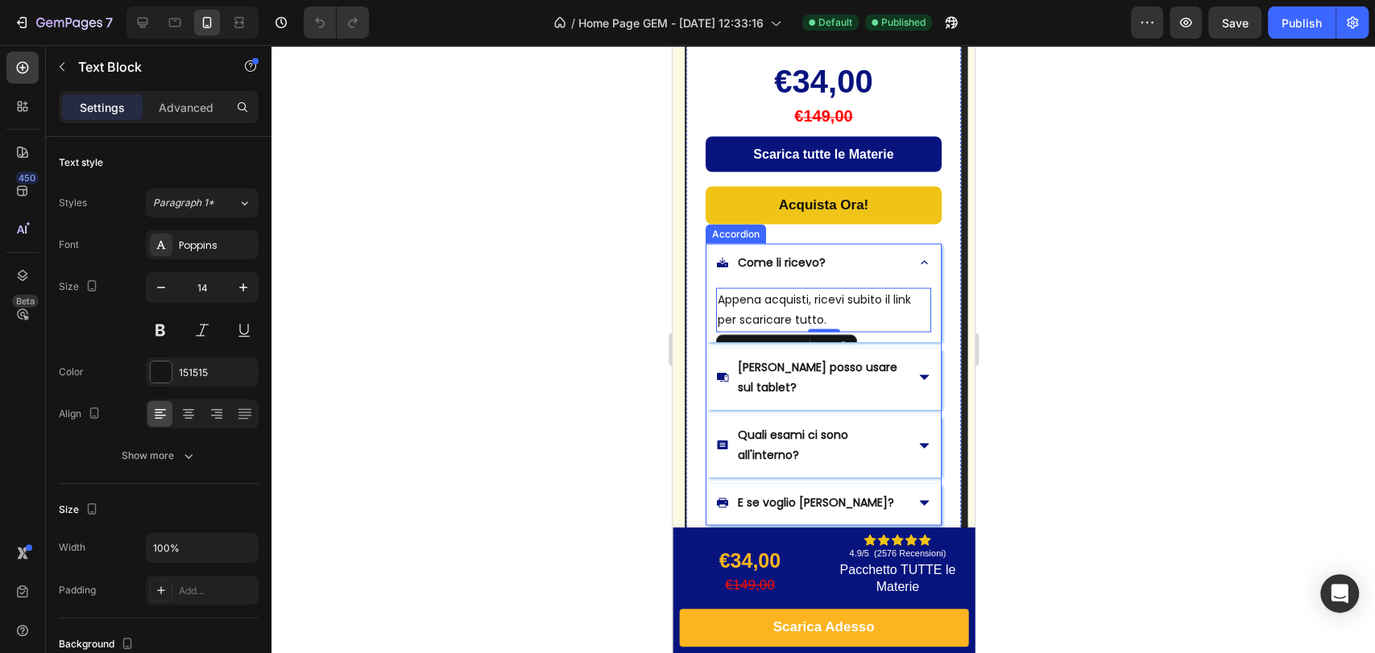
click at [763, 424] on p "Quali esami ci sono all'interno?" at bounding box center [819, 444] width 164 height 40
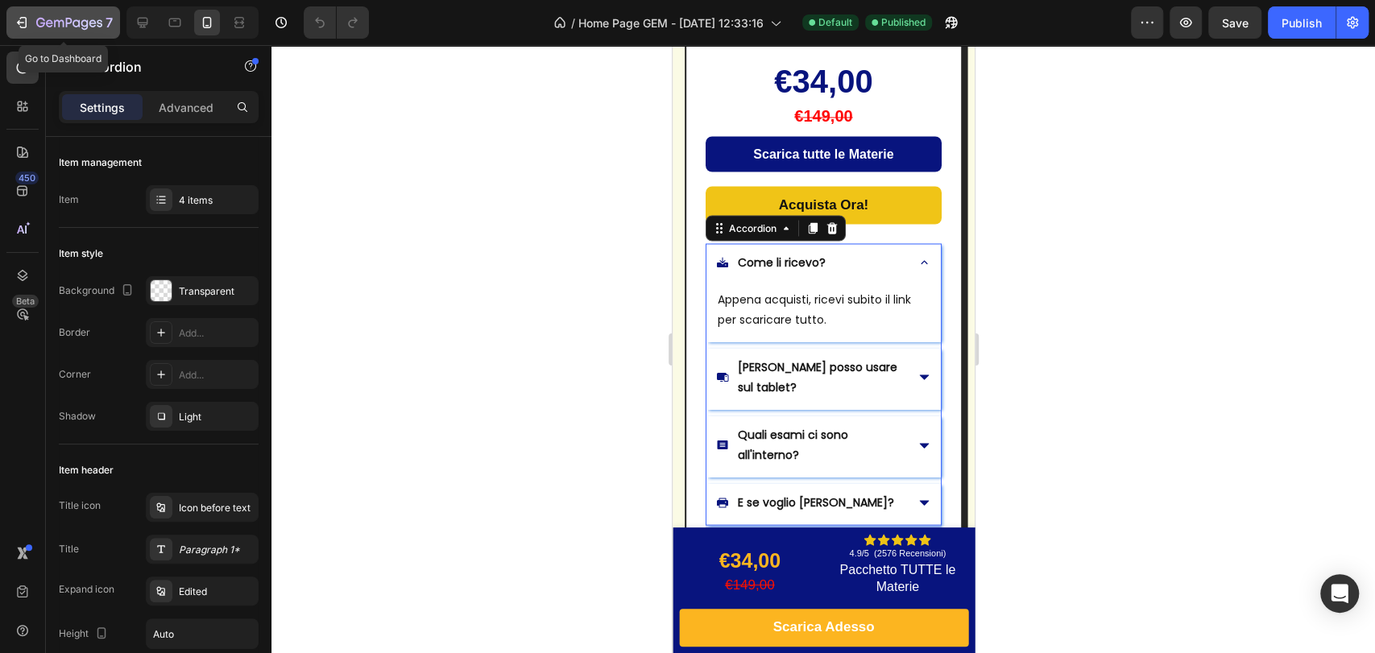
click at [33, 14] on div "7" at bounding box center [63, 22] width 99 height 19
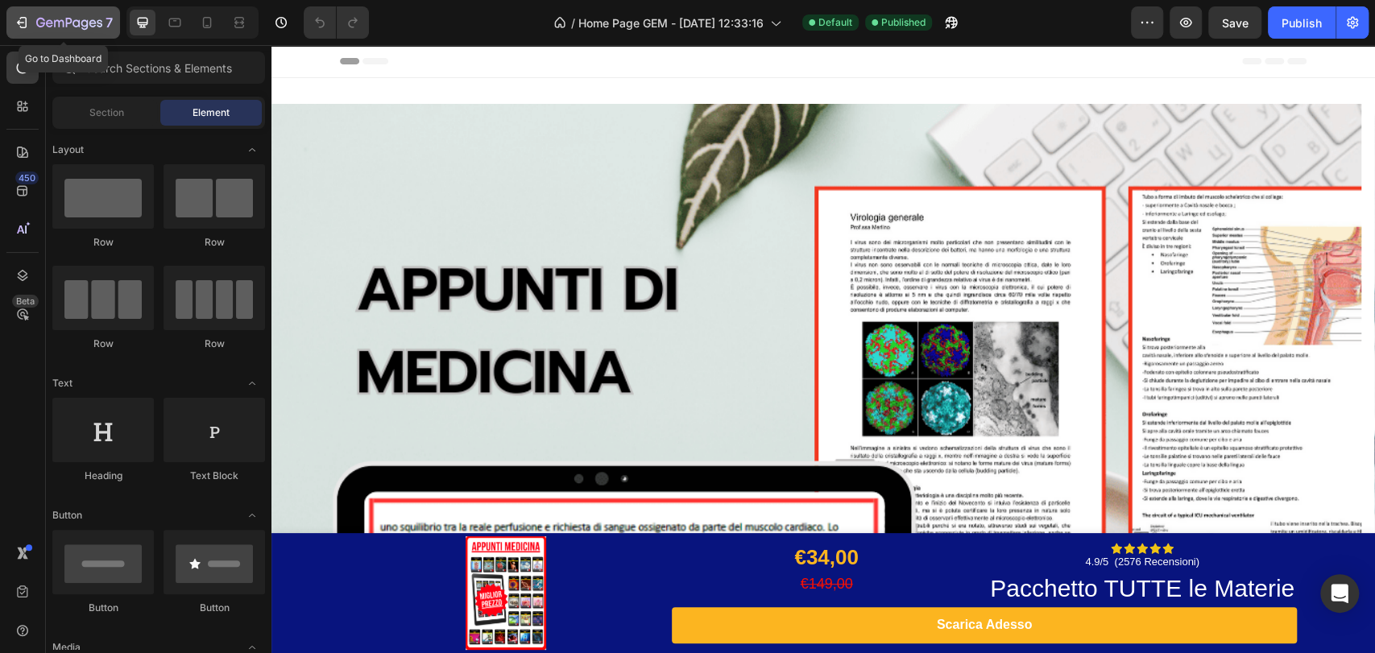
click at [78, 27] on icon "button" at bounding box center [69, 24] width 66 height 14
